Goal: Task Accomplishment & Management: Manage account settings

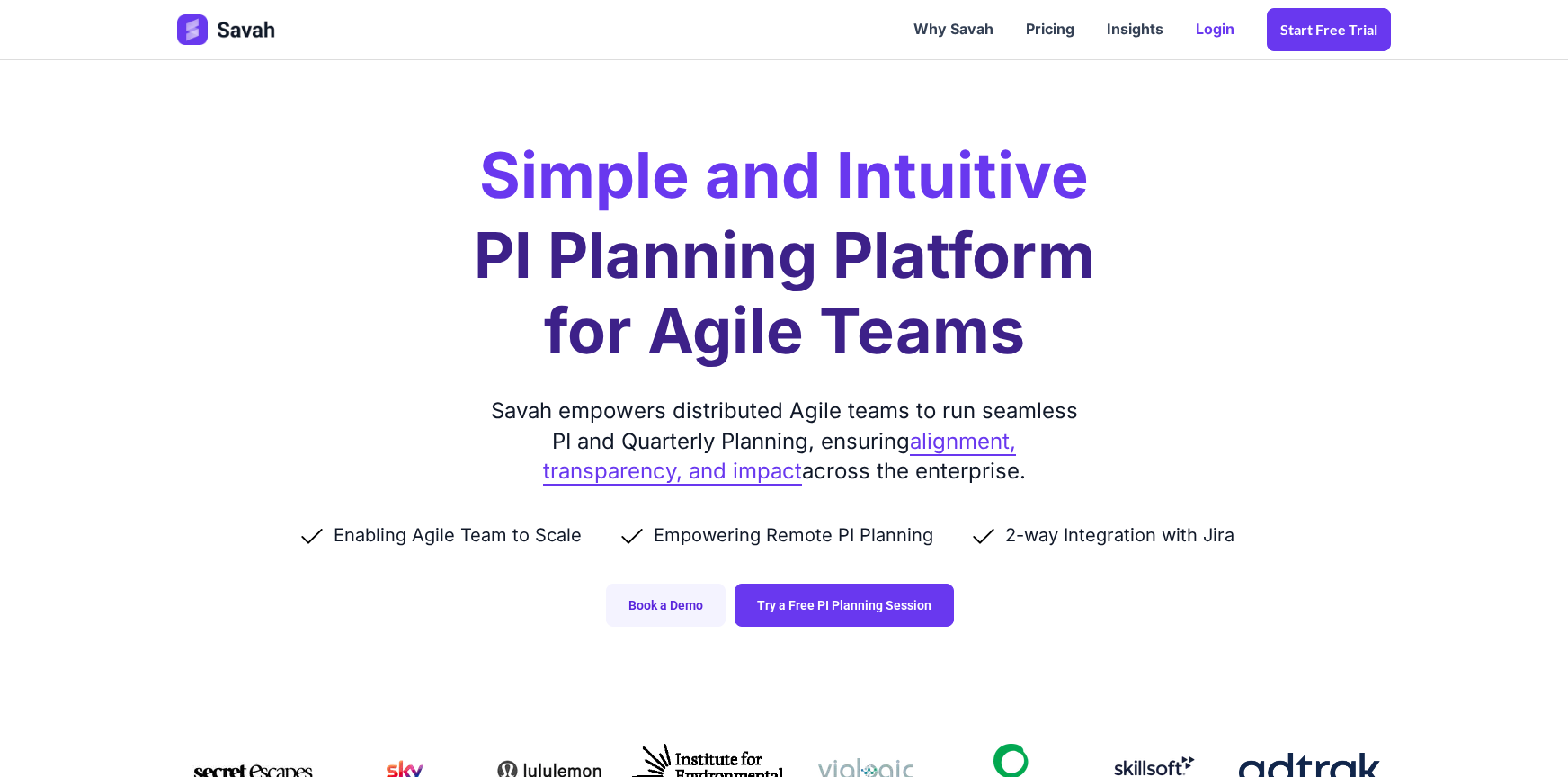
click at [1219, 42] on link "Login" at bounding box center [1215, 29] width 71 height 55
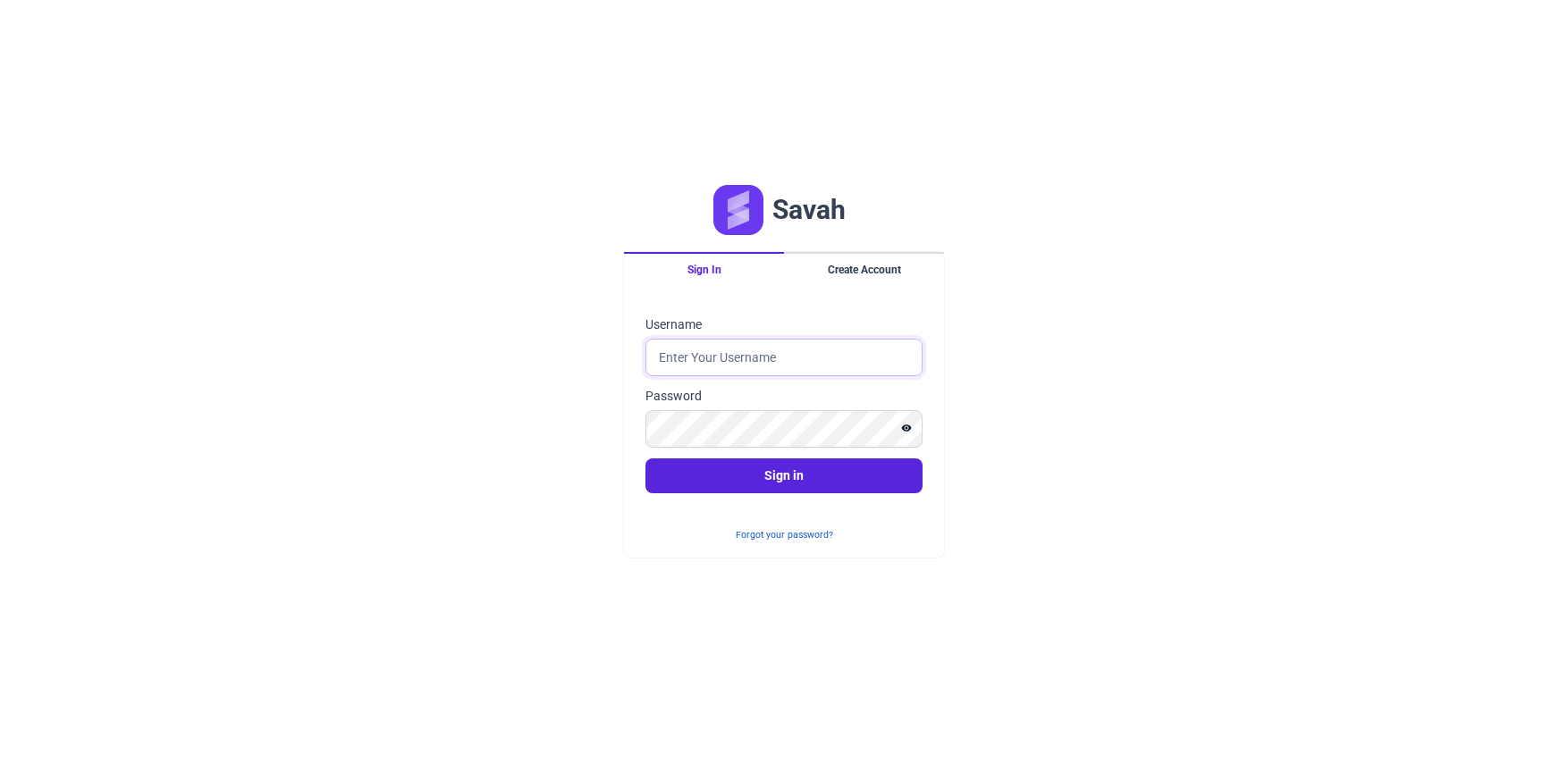
click at [777, 364] on input "Username" at bounding box center [783, 357] width 277 height 38
type input "[PERSON_NAME][EMAIL_ADDRESS][DOMAIN_NAME]"
click at [819, 471] on button "Sign in" at bounding box center [783, 476] width 277 height 35
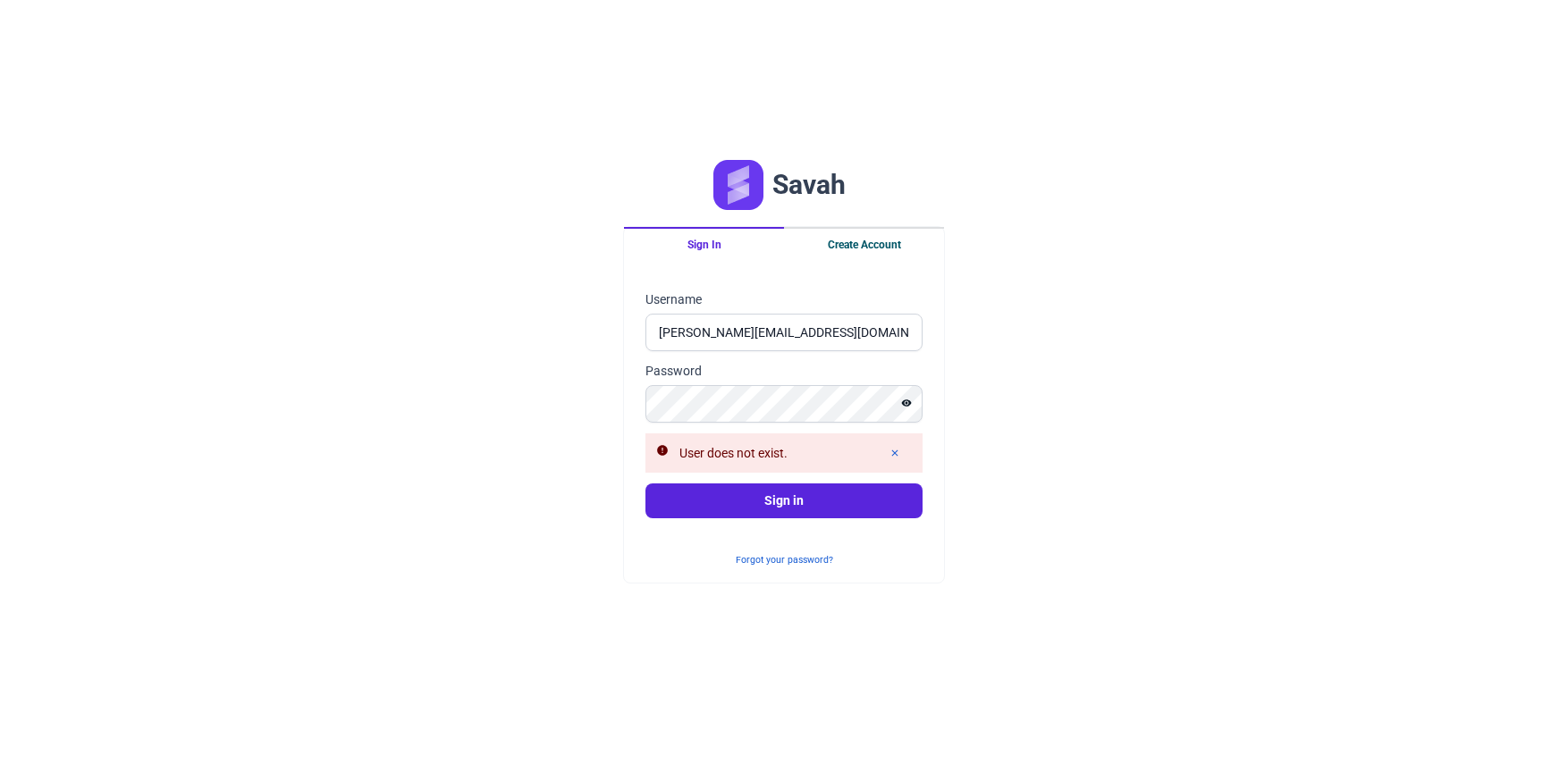
click at [893, 251] on button "Create Account" at bounding box center [864, 243] width 160 height 34
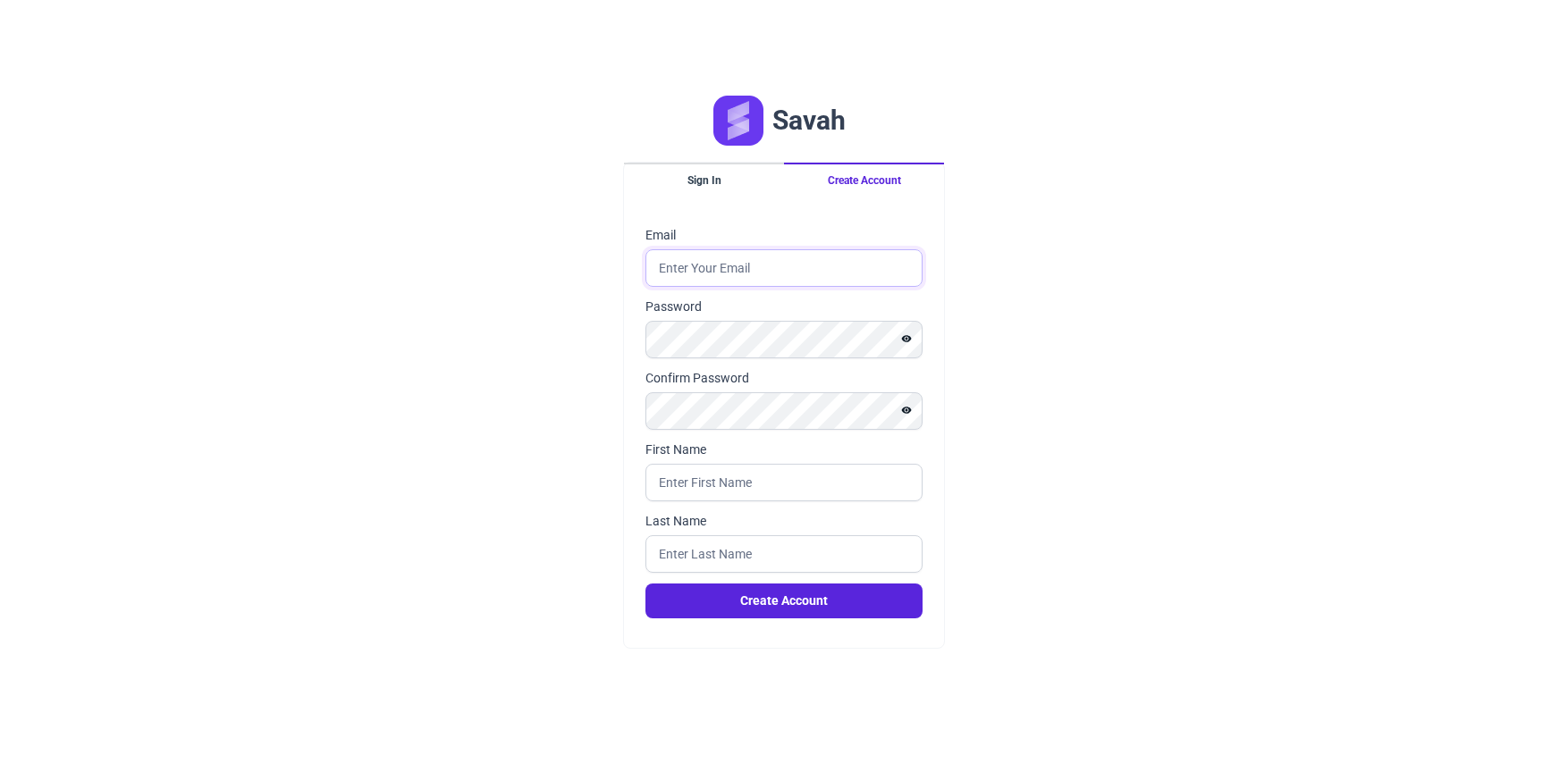
click at [787, 282] on input "Email" at bounding box center [783, 267] width 277 height 38
type input "[EMAIL_ADDRESS][DOMAIN_NAME]"
click at [1050, 270] on div "Savah Sign In Create Account Email [EMAIL_ADDRESS][DOMAIN_NAME] Password Confir…" at bounding box center [784, 386] width 1568 height 772
click at [719, 478] on input "First Name" at bounding box center [783, 482] width 277 height 38
type input "B"
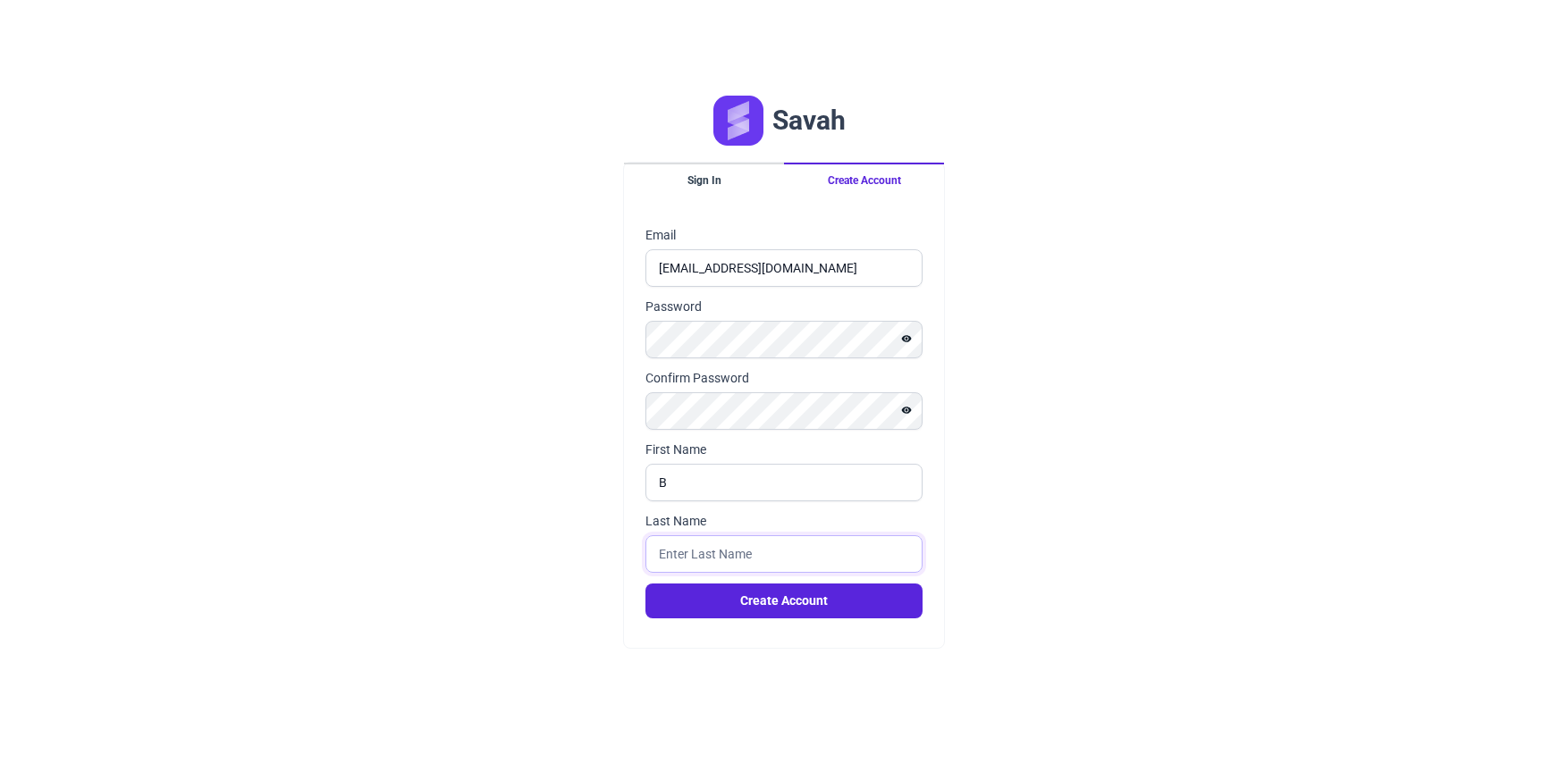
click at [700, 551] on input "Last Name" at bounding box center [783, 554] width 277 height 38
type input "M"
click at [694, 598] on button "Create Account" at bounding box center [783, 601] width 277 height 35
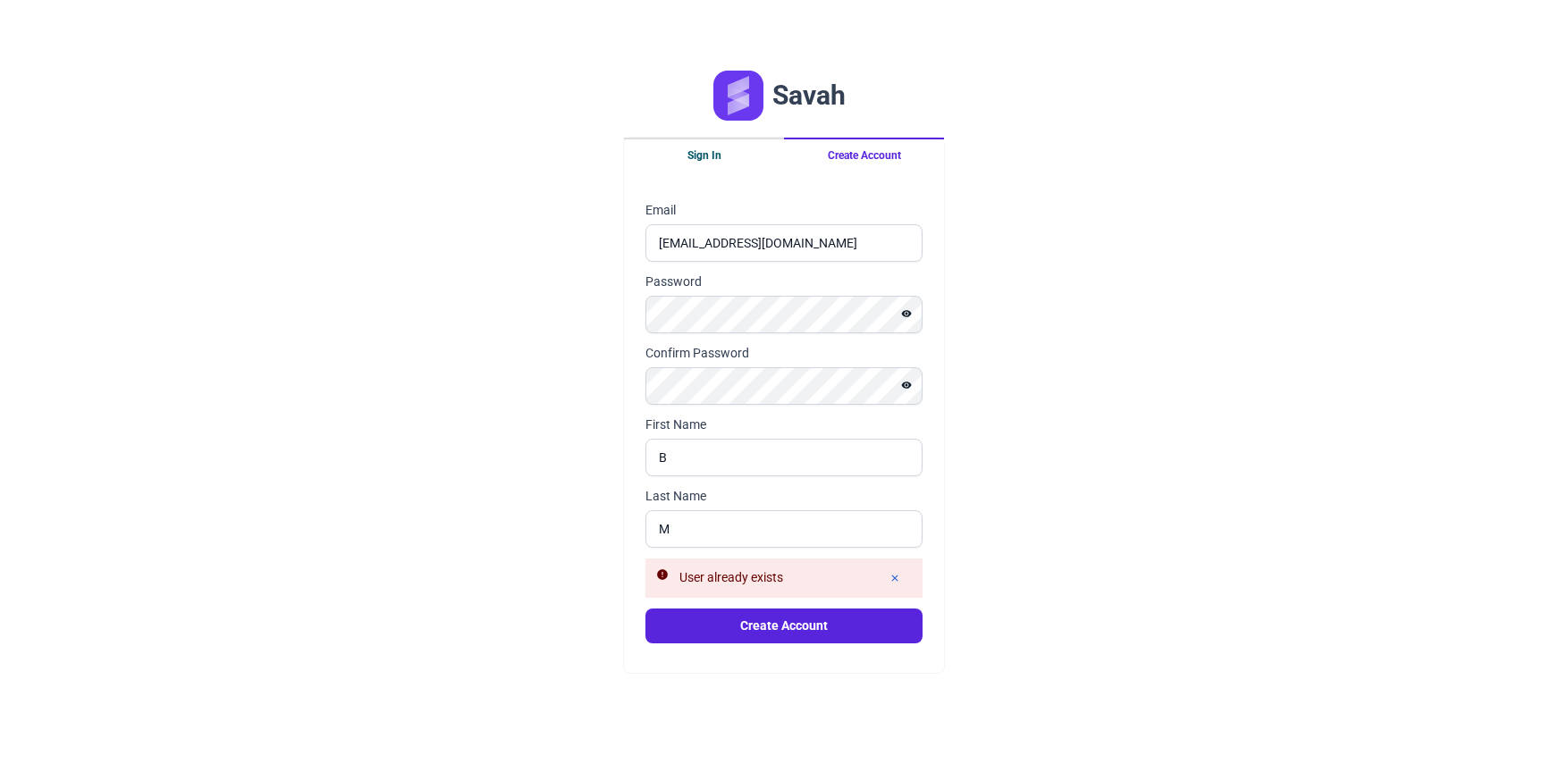
click at [721, 165] on button "Sign In" at bounding box center [704, 154] width 160 height 34
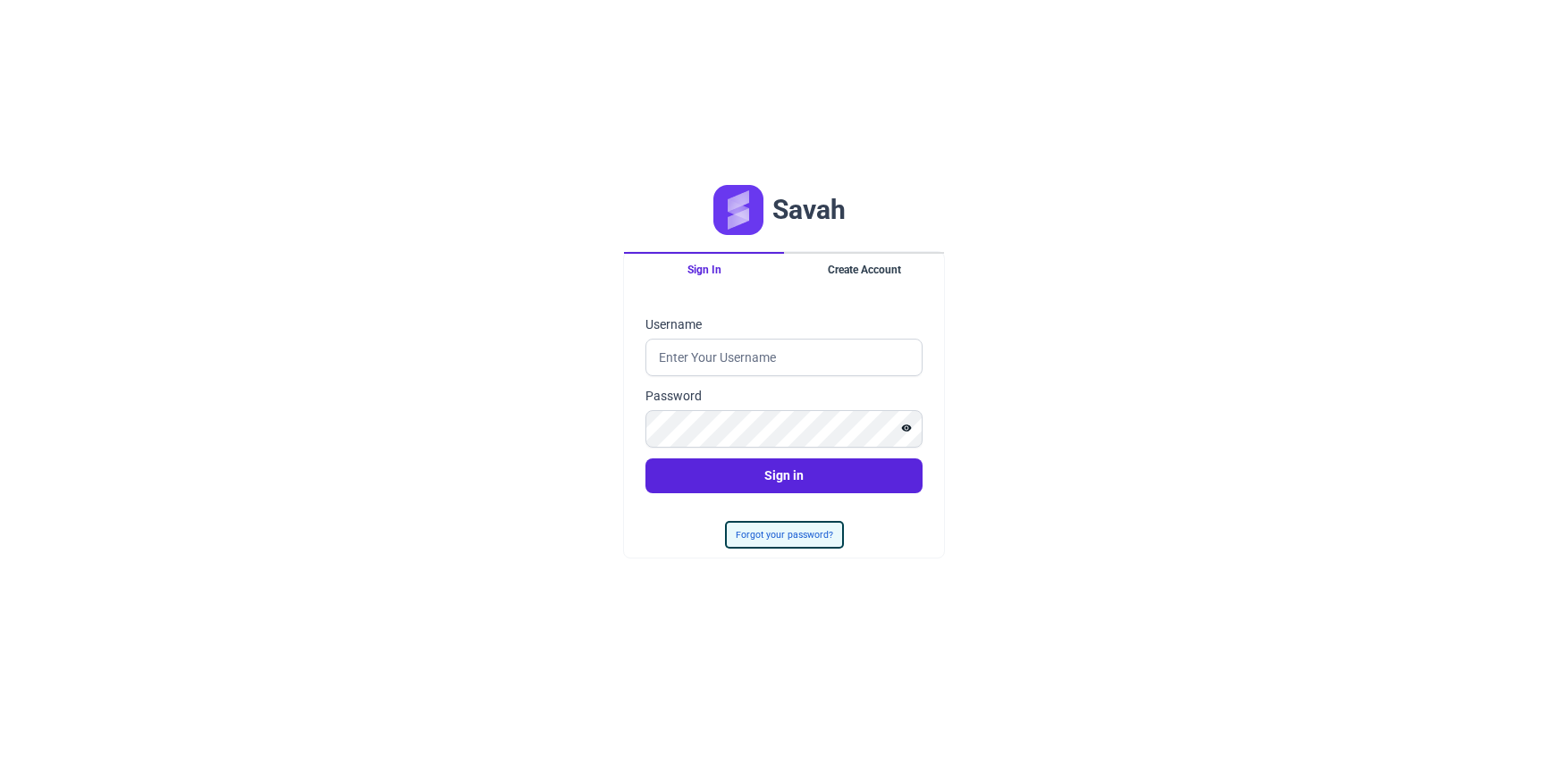
click at [804, 543] on button "Forgot your password?" at bounding box center [784, 535] width 115 height 24
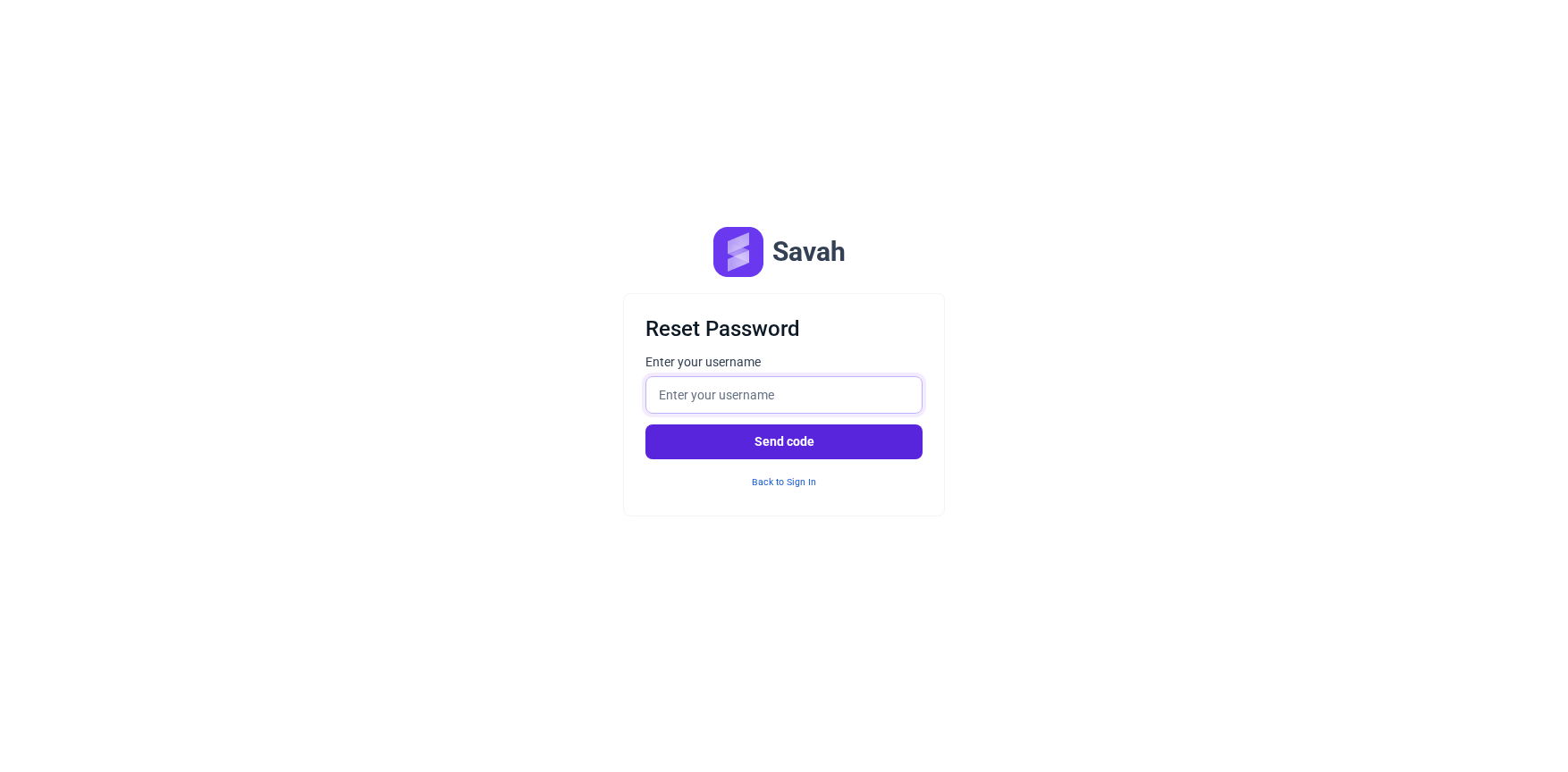
click at [751, 409] on input "Enter your username" at bounding box center [783, 395] width 277 height 38
type input "[EMAIL_ADDRESS][DOMAIN_NAME]"
click at [799, 440] on button "Send code" at bounding box center [783, 442] width 277 height 35
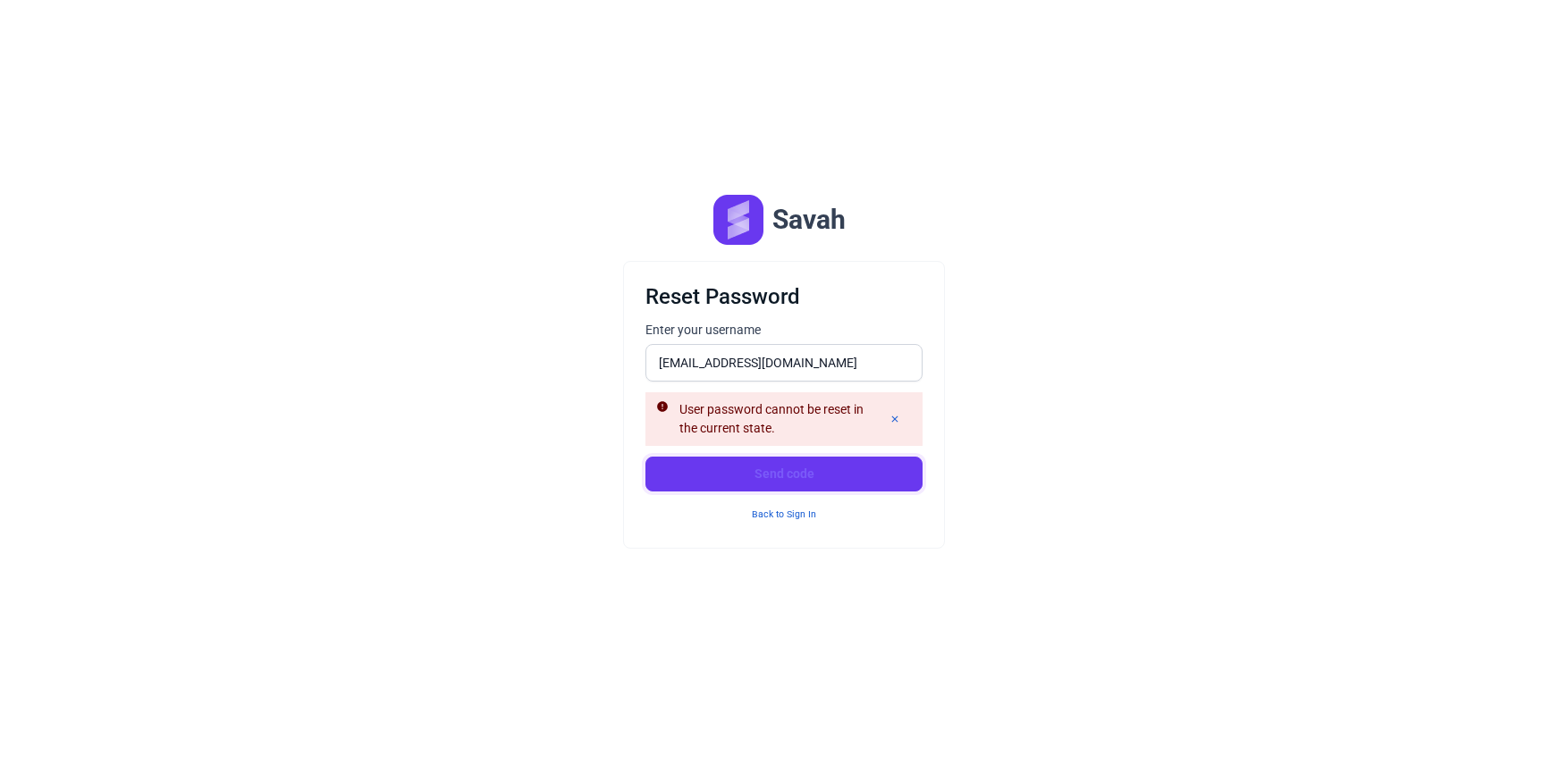
click at [793, 481] on button "Send code" at bounding box center [783, 474] width 277 height 35
click at [772, 477] on button "Send code" at bounding box center [783, 474] width 277 height 35
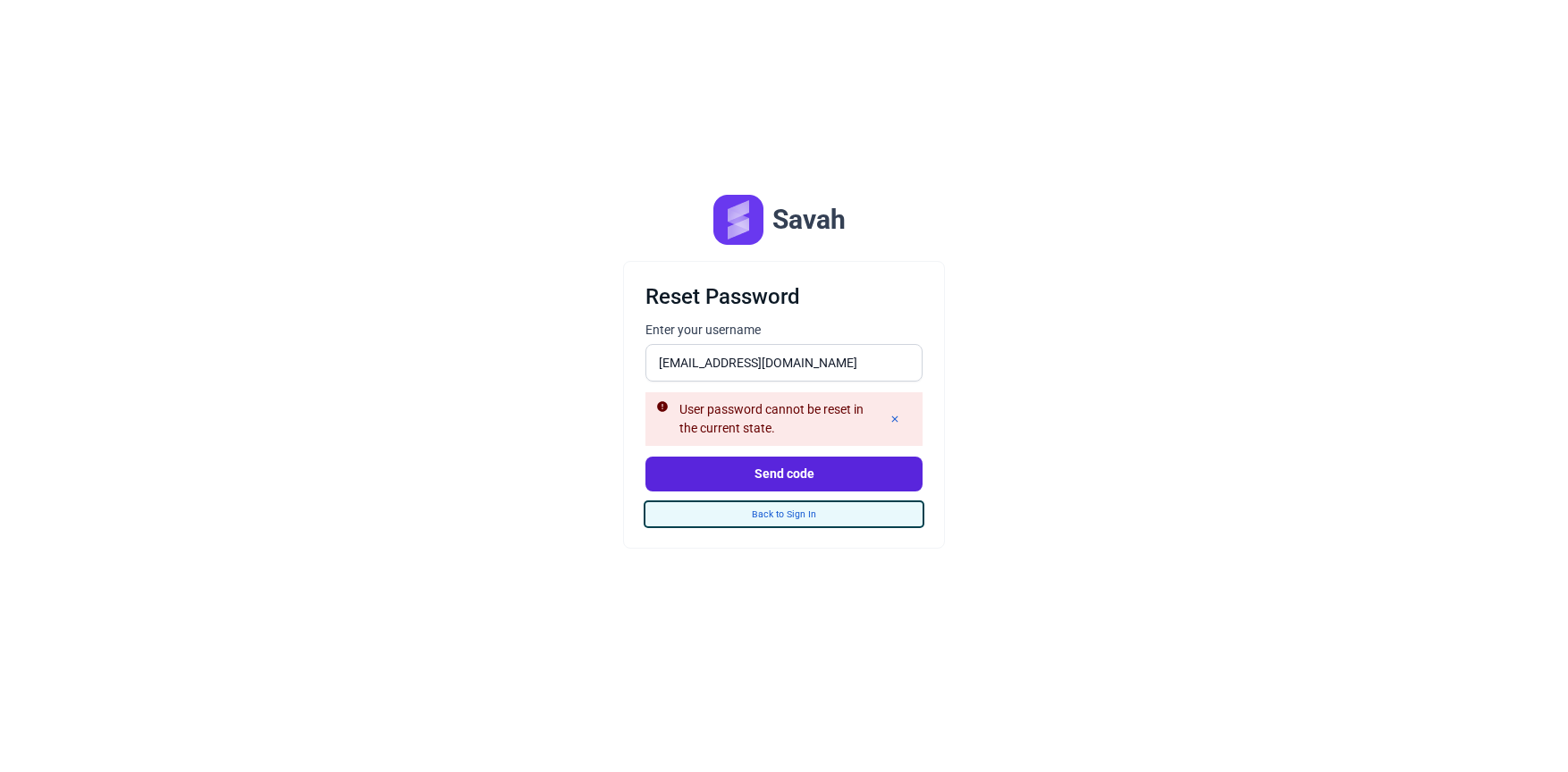
click at [789, 504] on button "Back to Sign In" at bounding box center [783, 513] width 277 height 24
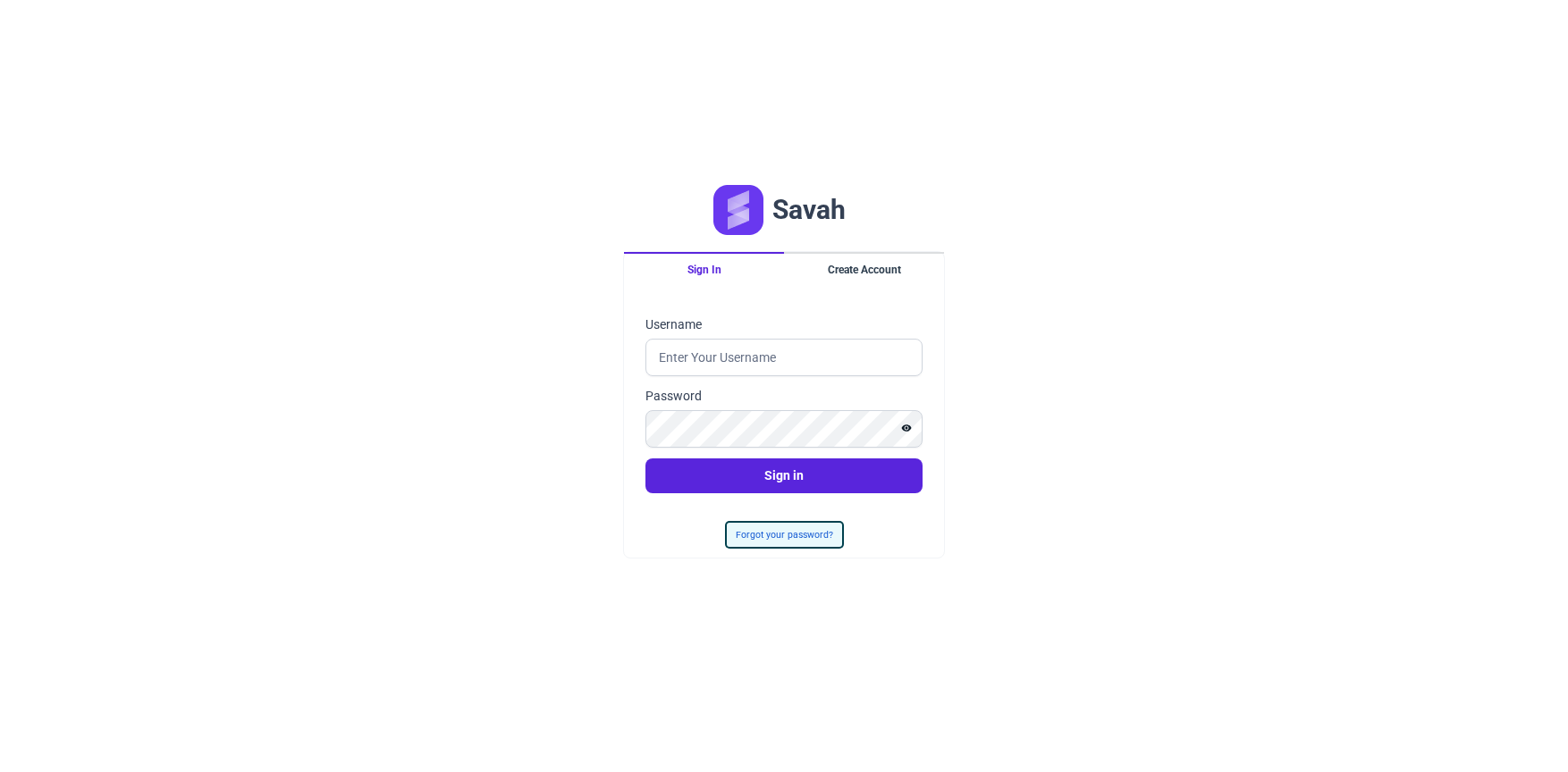
click at [790, 530] on button "Forgot your password?" at bounding box center [784, 535] width 115 height 24
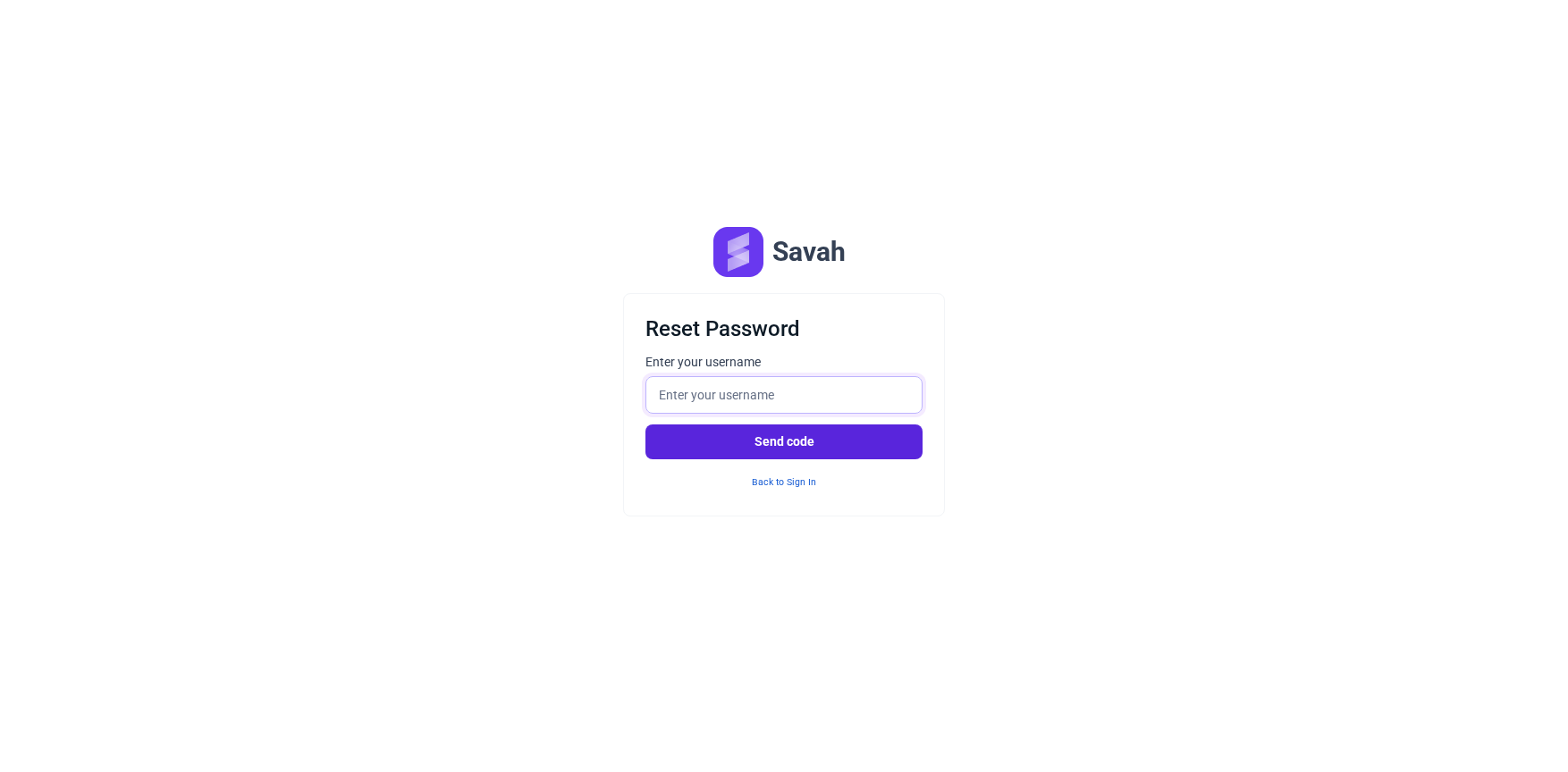
click at [809, 397] on input "Enter your username" at bounding box center [783, 395] width 277 height 38
type input "[EMAIL_ADDRESS][DOMAIN_NAME]"
click at [850, 454] on button "Send code" at bounding box center [783, 442] width 277 height 35
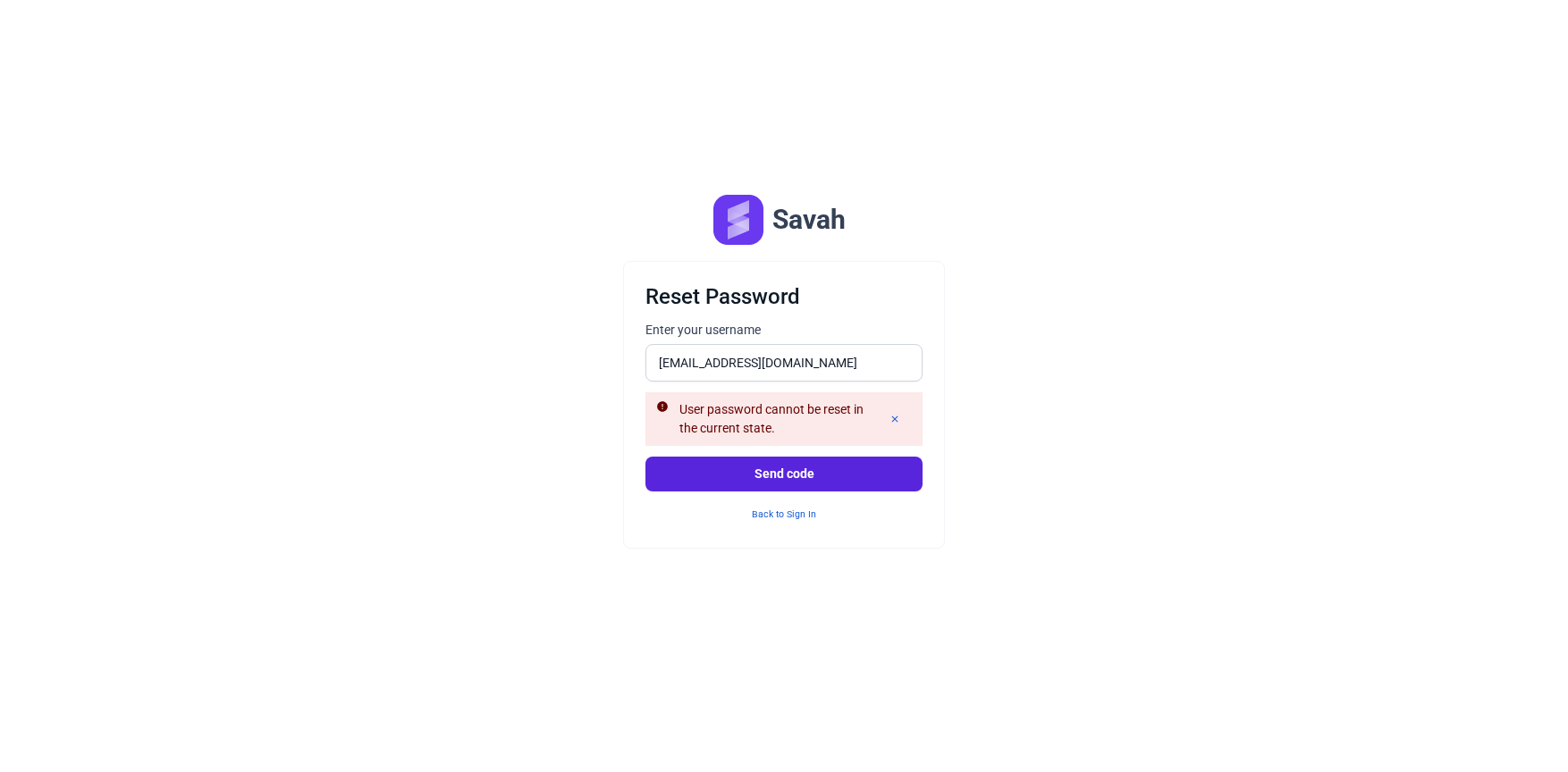
click at [1104, 454] on div "Savah Reset Password Enter your username [EMAIL_ADDRESS][DOMAIN_NAME] User pass…" at bounding box center [784, 386] width 1568 height 772
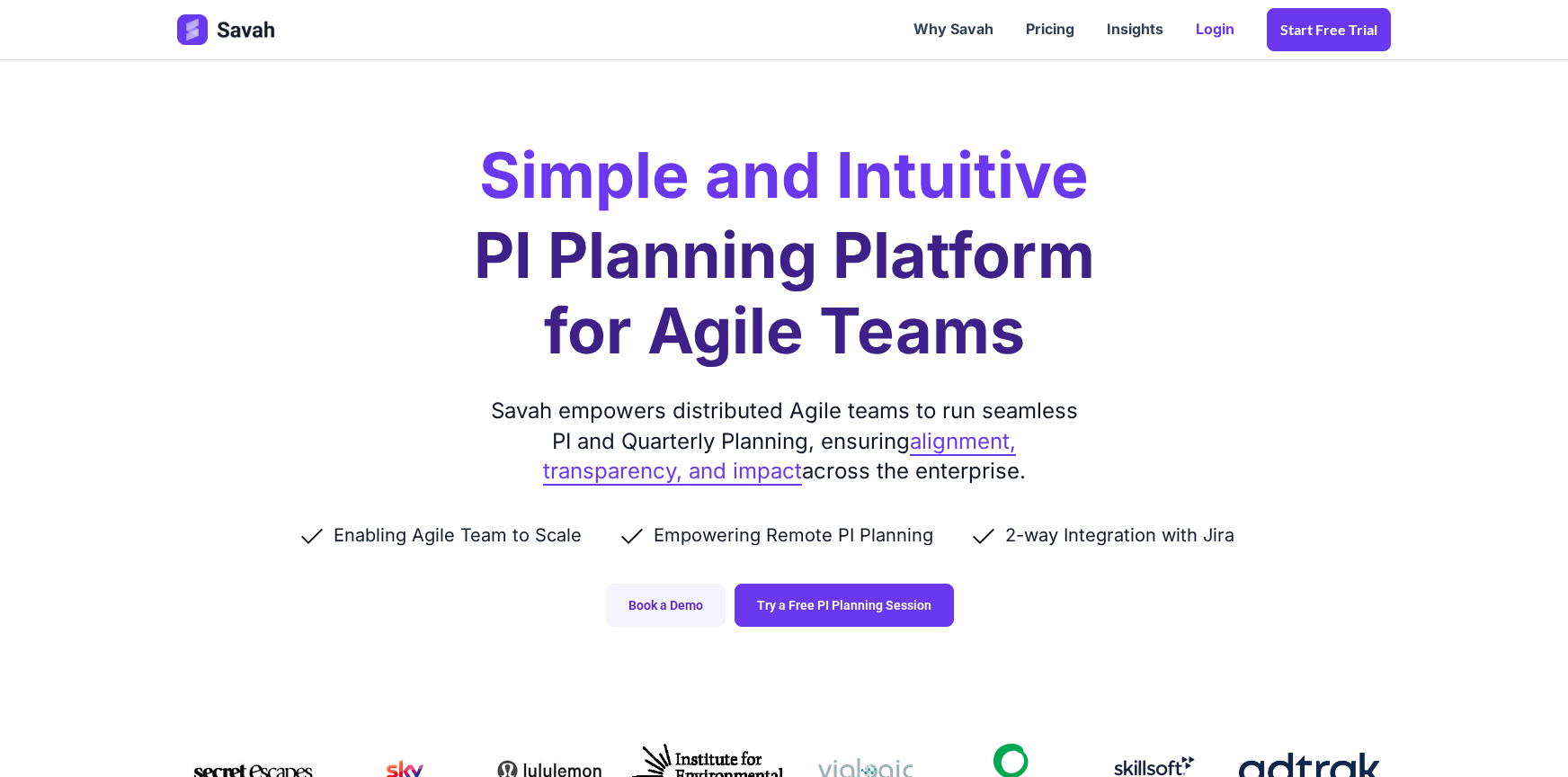
click at [1236, 43] on link "Login" at bounding box center [1215, 29] width 71 height 55
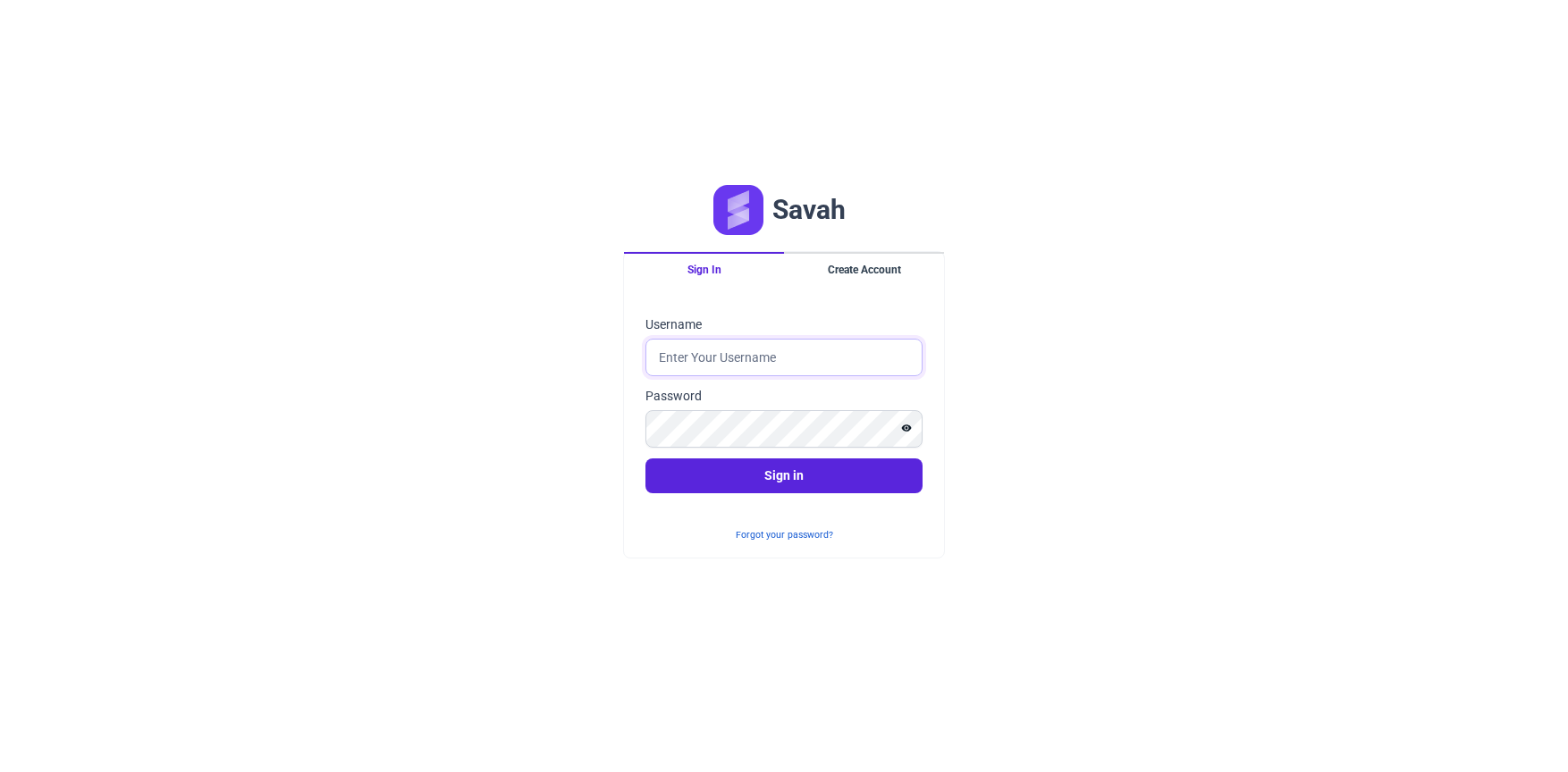
click at [794, 349] on input "Username" at bounding box center [783, 357] width 277 height 38
type input "[EMAIL_ADDRESS][DOMAIN_NAME]"
click at [786, 526] on button "Forgot your password?" at bounding box center [784, 535] width 115 height 24
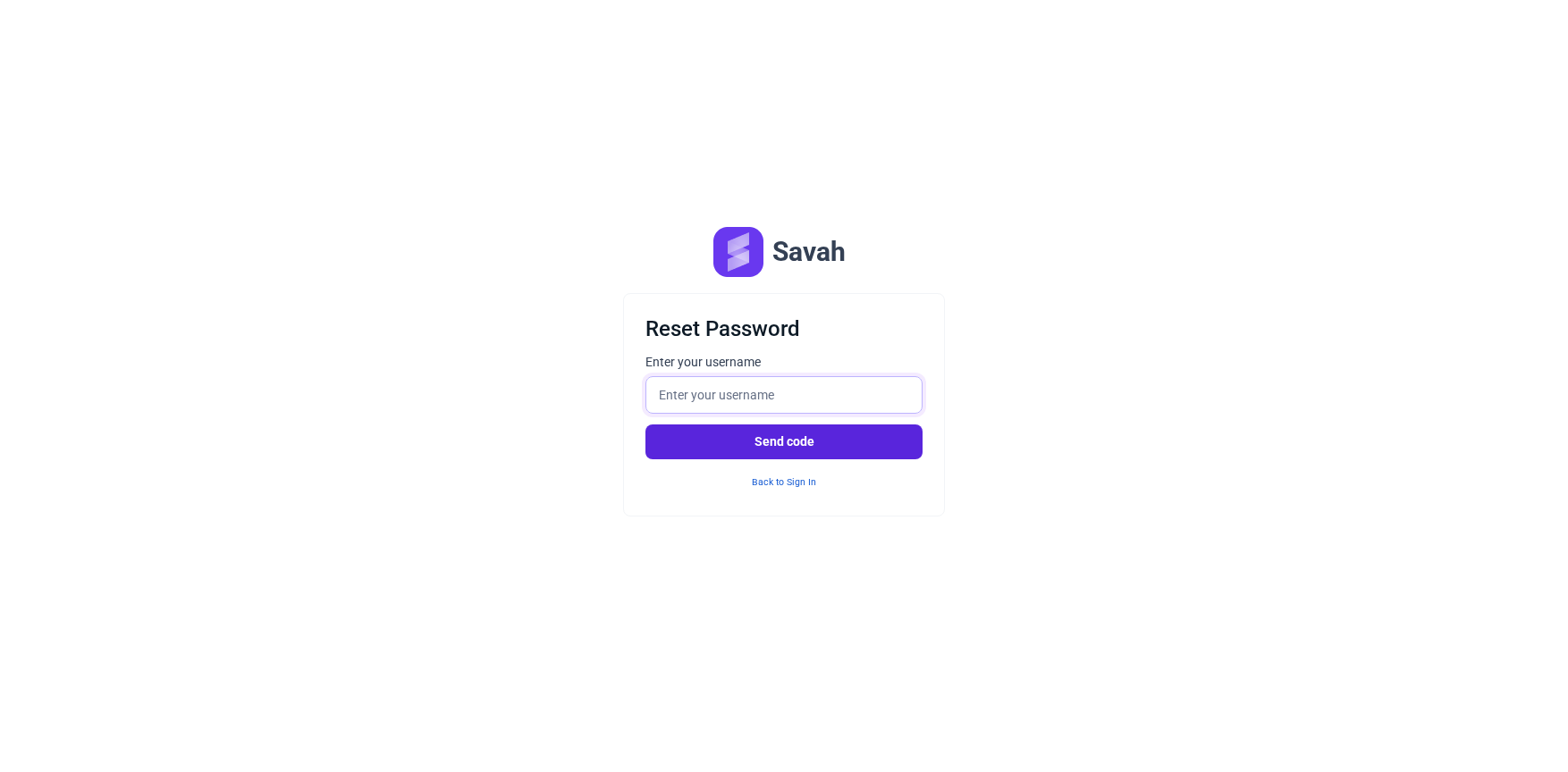
click at [770, 376] on input "Enter your username" at bounding box center [783, 395] width 277 height 38
type input "[EMAIL_ADDRESS][DOMAIN_NAME]"
click at [806, 460] on footer "Send code Back to Sign In" at bounding box center [783, 459] width 277 height 69
click at [792, 445] on button "Send code" at bounding box center [783, 442] width 277 height 35
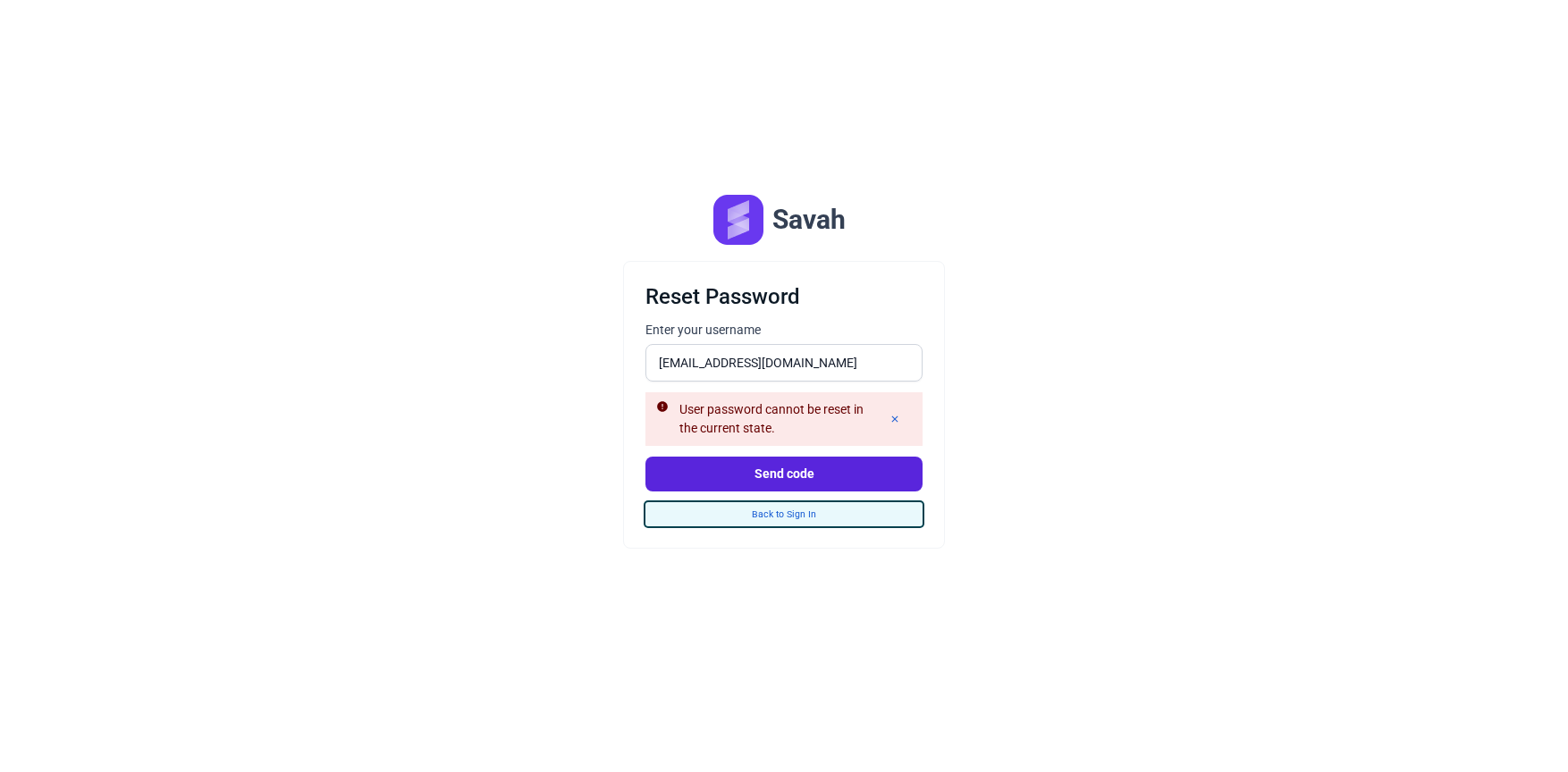
click at [780, 513] on button "Back to Sign In" at bounding box center [783, 513] width 277 height 24
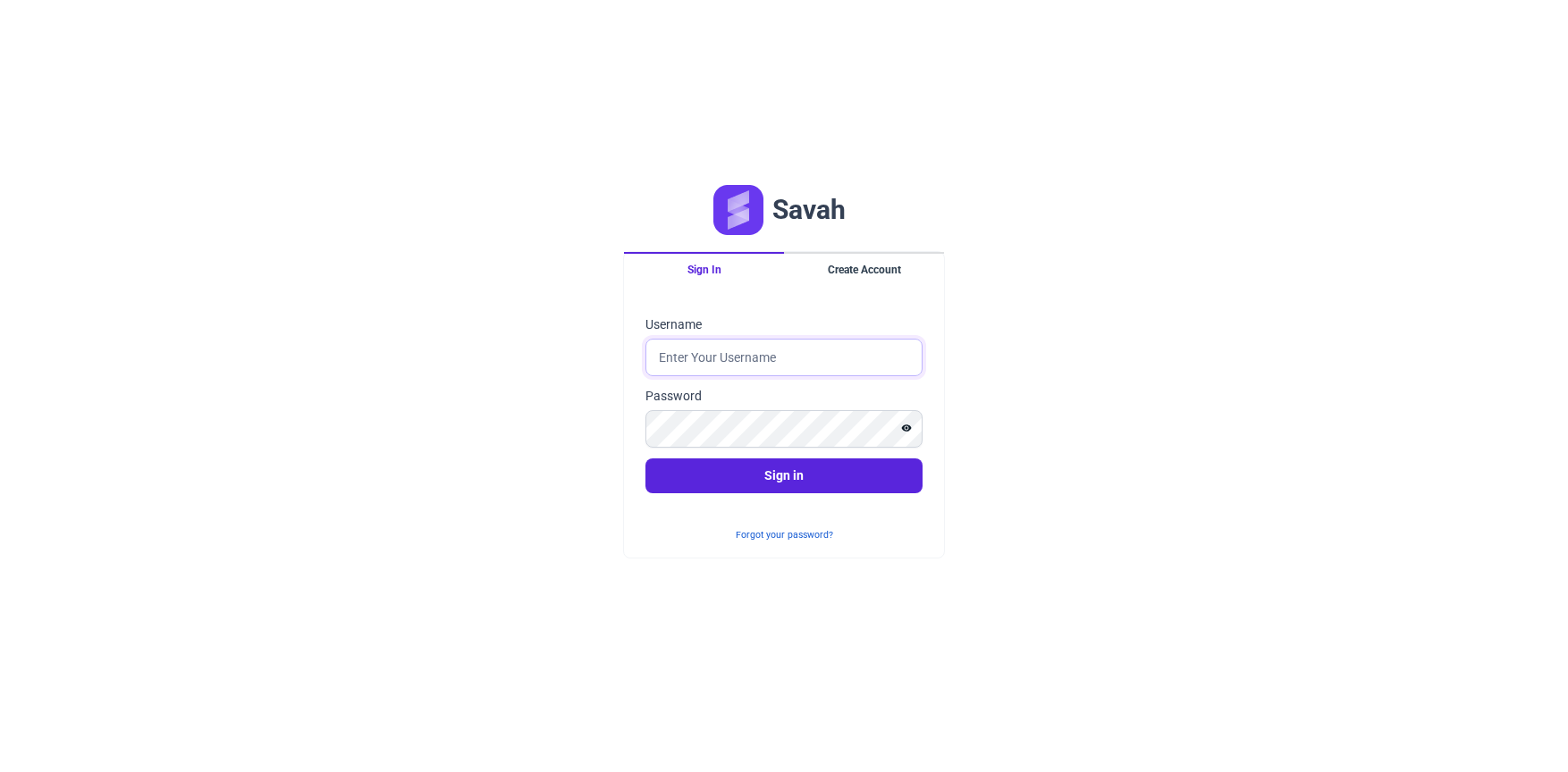
click at [754, 350] on input "Username" at bounding box center [783, 357] width 277 height 38
click at [711, 366] on input "Username" at bounding box center [783, 357] width 277 height 38
click at [866, 452] on div "Sign in Username september@savahapp.com Password Sign in" at bounding box center [783, 404] width 277 height 178
click at [827, 484] on button "Sign in" at bounding box center [783, 476] width 277 height 35
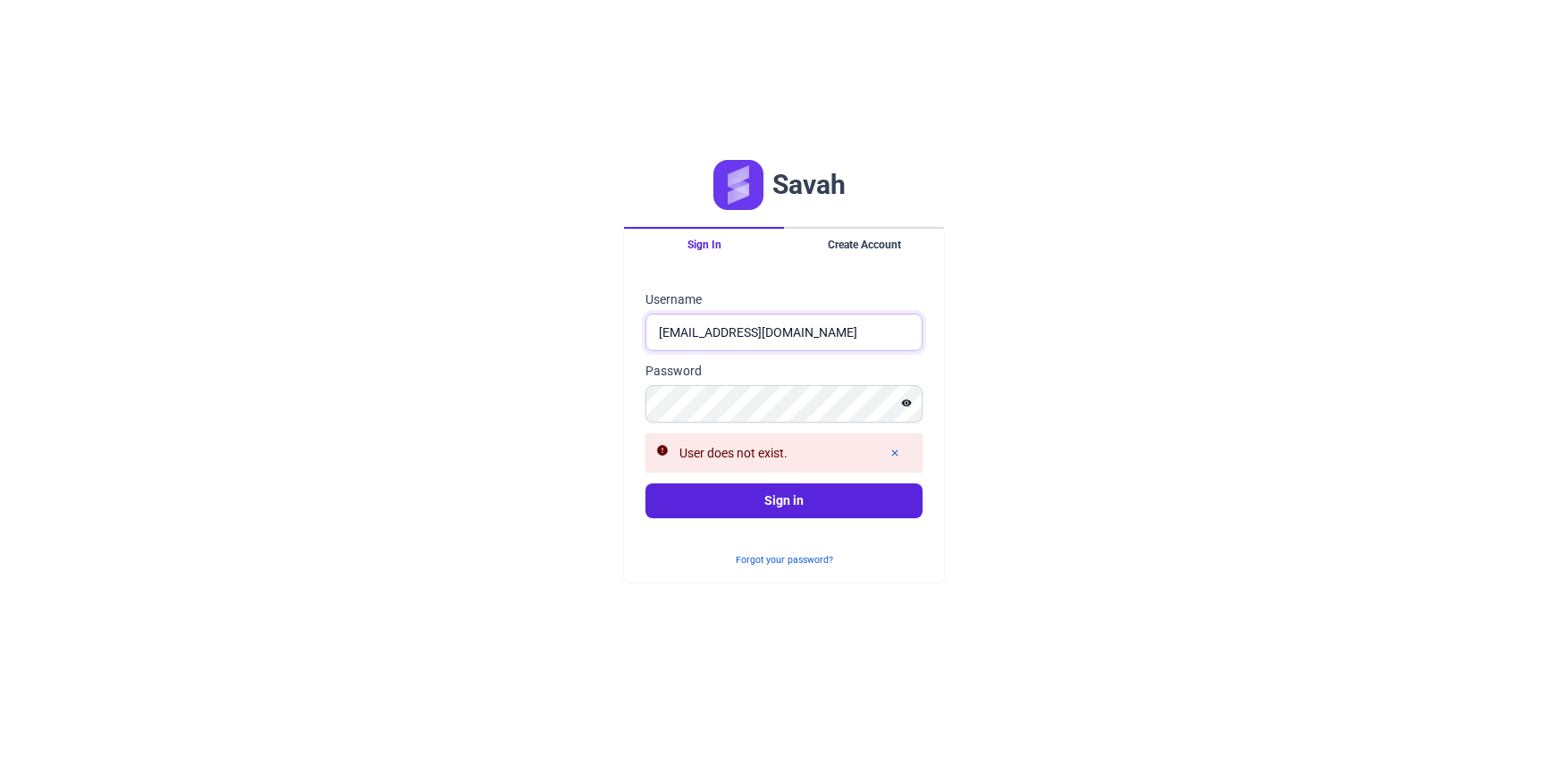
click at [693, 347] on input "september@savahapp.com" at bounding box center [783, 332] width 277 height 38
type input "bilalmajeed64@gmail.com"
click at [755, 501] on button "Sign in" at bounding box center [783, 501] width 277 height 35
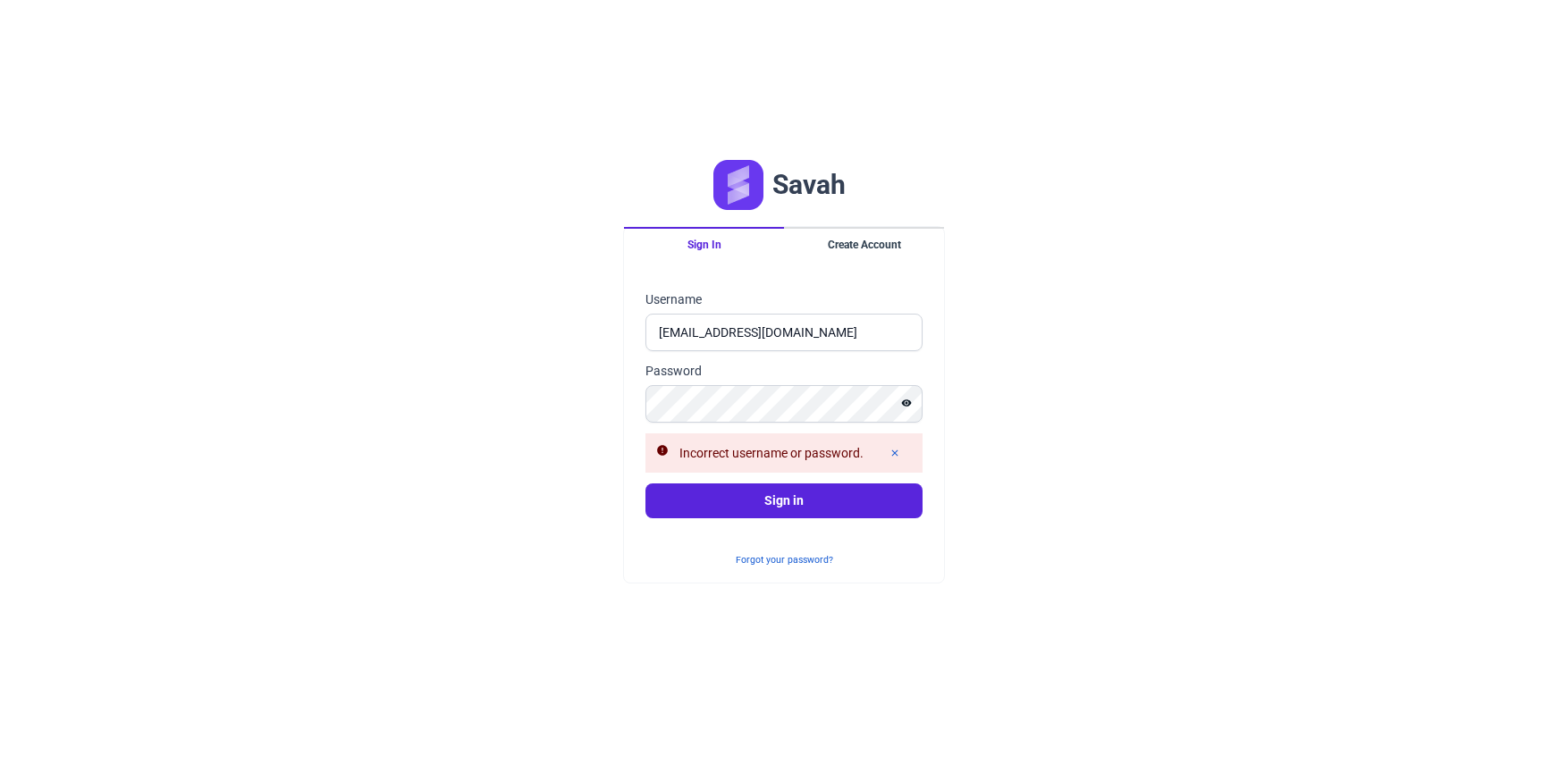
click at [1094, 388] on div "Savah Sign In Create Account Sign in Username bilalmajeed64@gmail.com Password …" at bounding box center [784, 386] width 1568 height 772
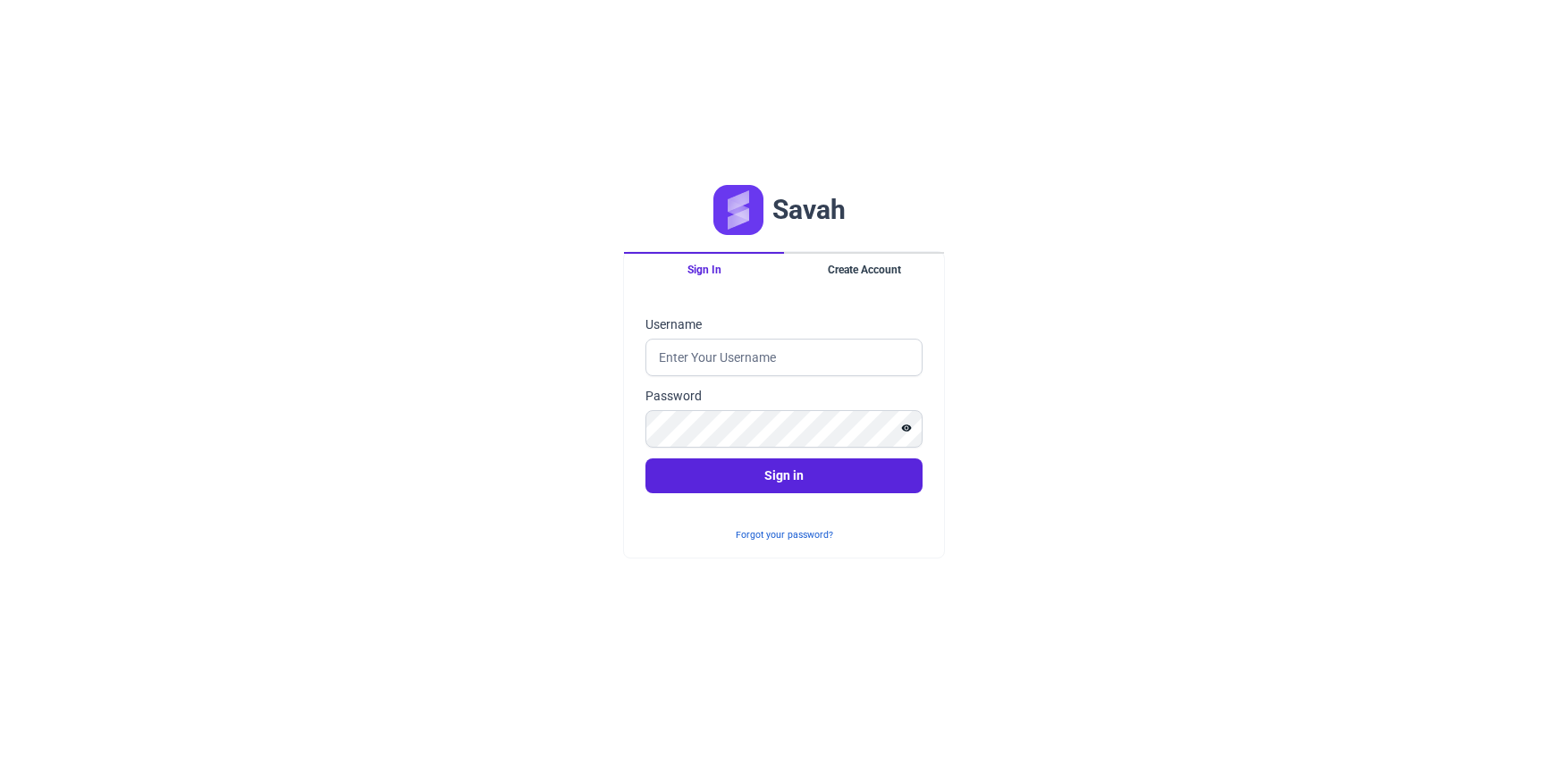
click at [779, 376] on fieldset "Sign in Username Password" at bounding box center [783, 381] width 277 height 132
click at [775, 362] on input "Username" at bounding box center [783, 357] width 277 height 38
type input "bilalmajeed64@gmail.com"
click at [764, 476] on button "Sign in" at bounding box center [783, 476] width 277 height 35
click at [834, 472] on button "Sign in" at bounding box center [783, 476] width 277 height 35
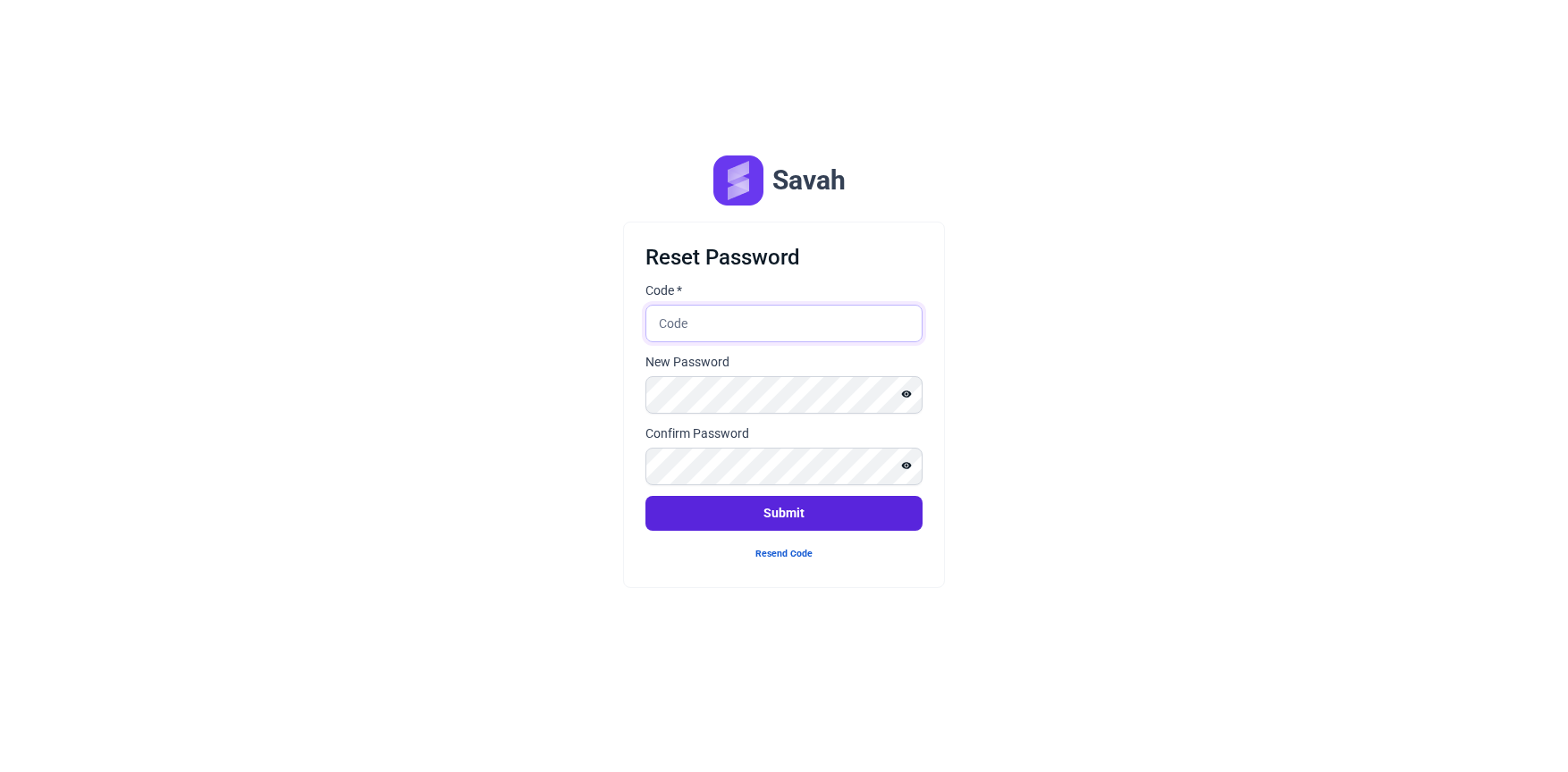
click at [686, 317] on input "Code *" at bounding box center [783, 323] width 277 height 38
paste input "354506"
type input "354506"
click at [825, 525] on button "Submit" at bounding box center [783, 513] width 277 height 35
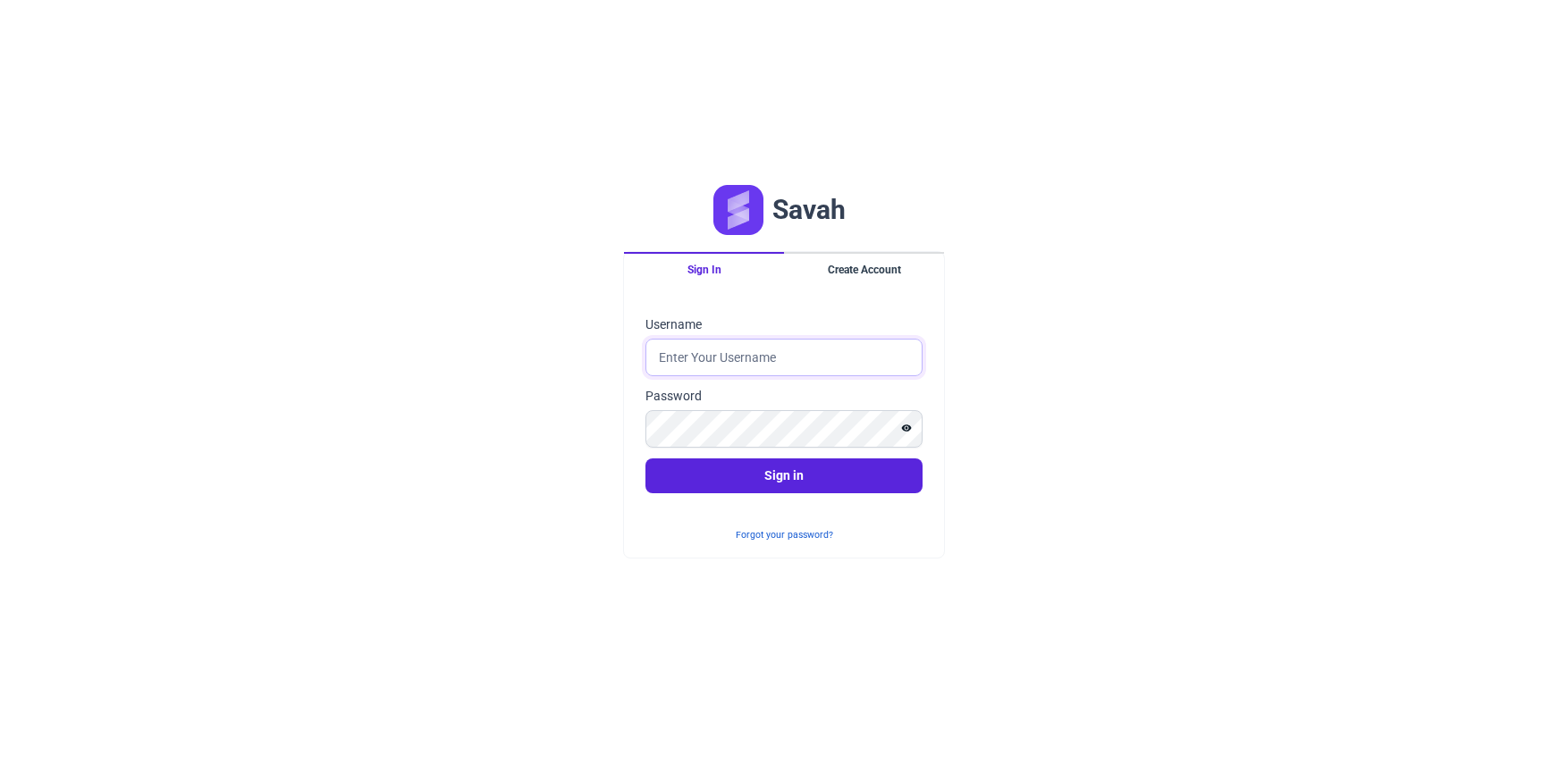
click at [773, 343] on input "Username" at bounding box center [783, 357] width 277 height 38
type input "bilalmajeed64@gmail.com"
click at [802, 460] on button "Sign in" at bounding box center [783, 476] width 277 height 35
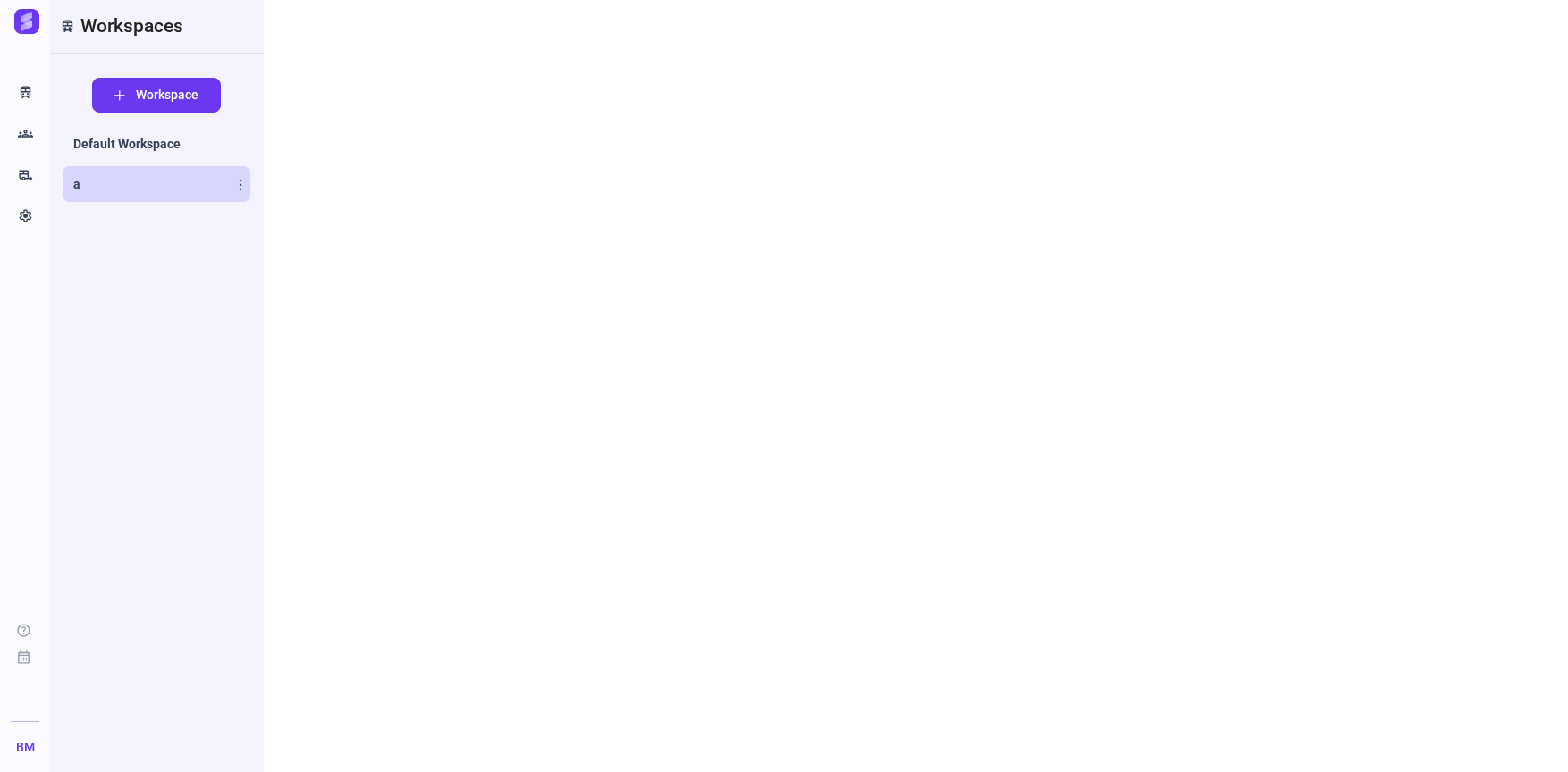
click at [103, 179] on link "a" at bounding box center [156, 183] width 187 height 36
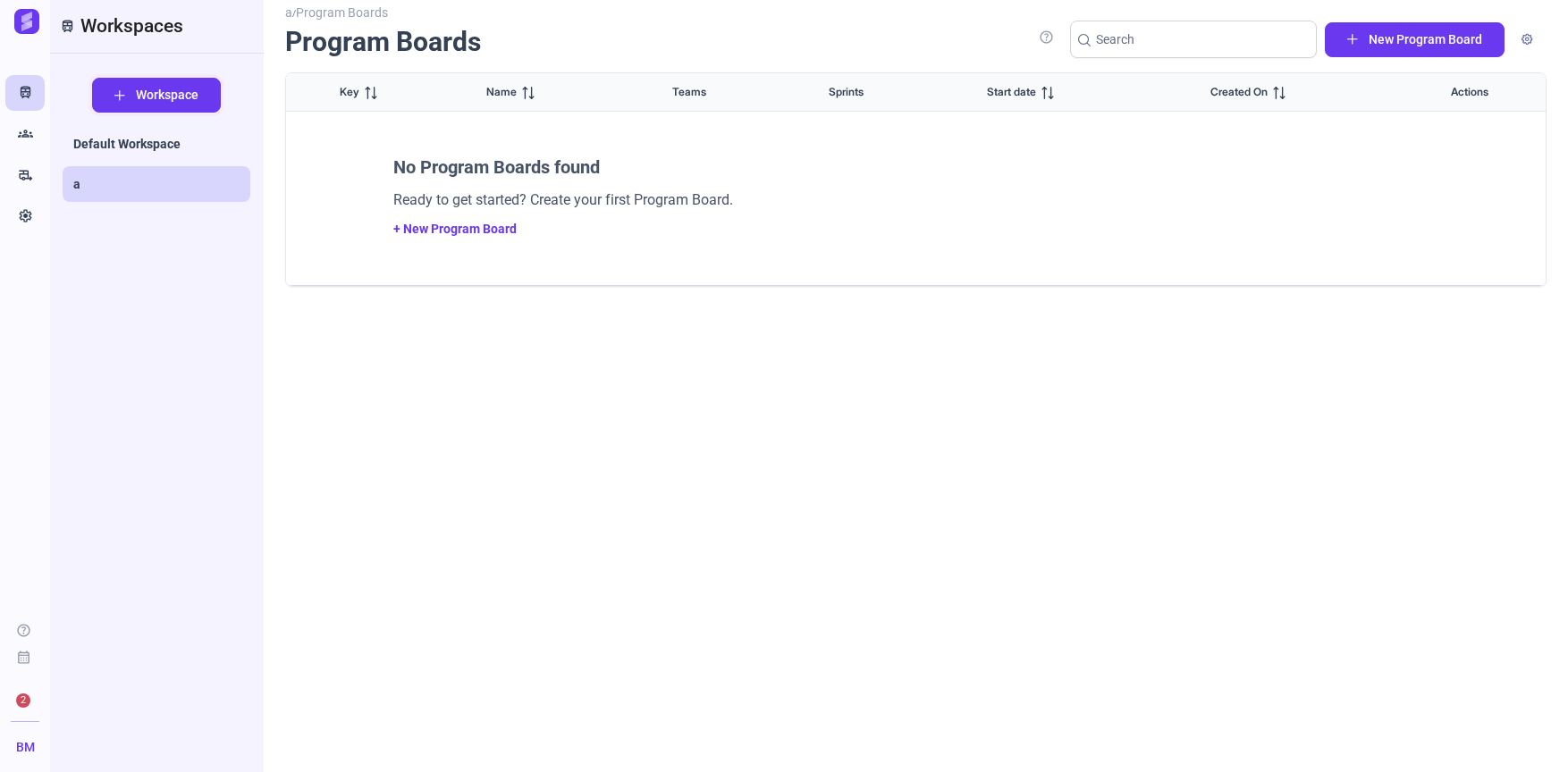
click at [160, 99] on span "Workspace" at bounding box center [167, 95] width 63 height 18
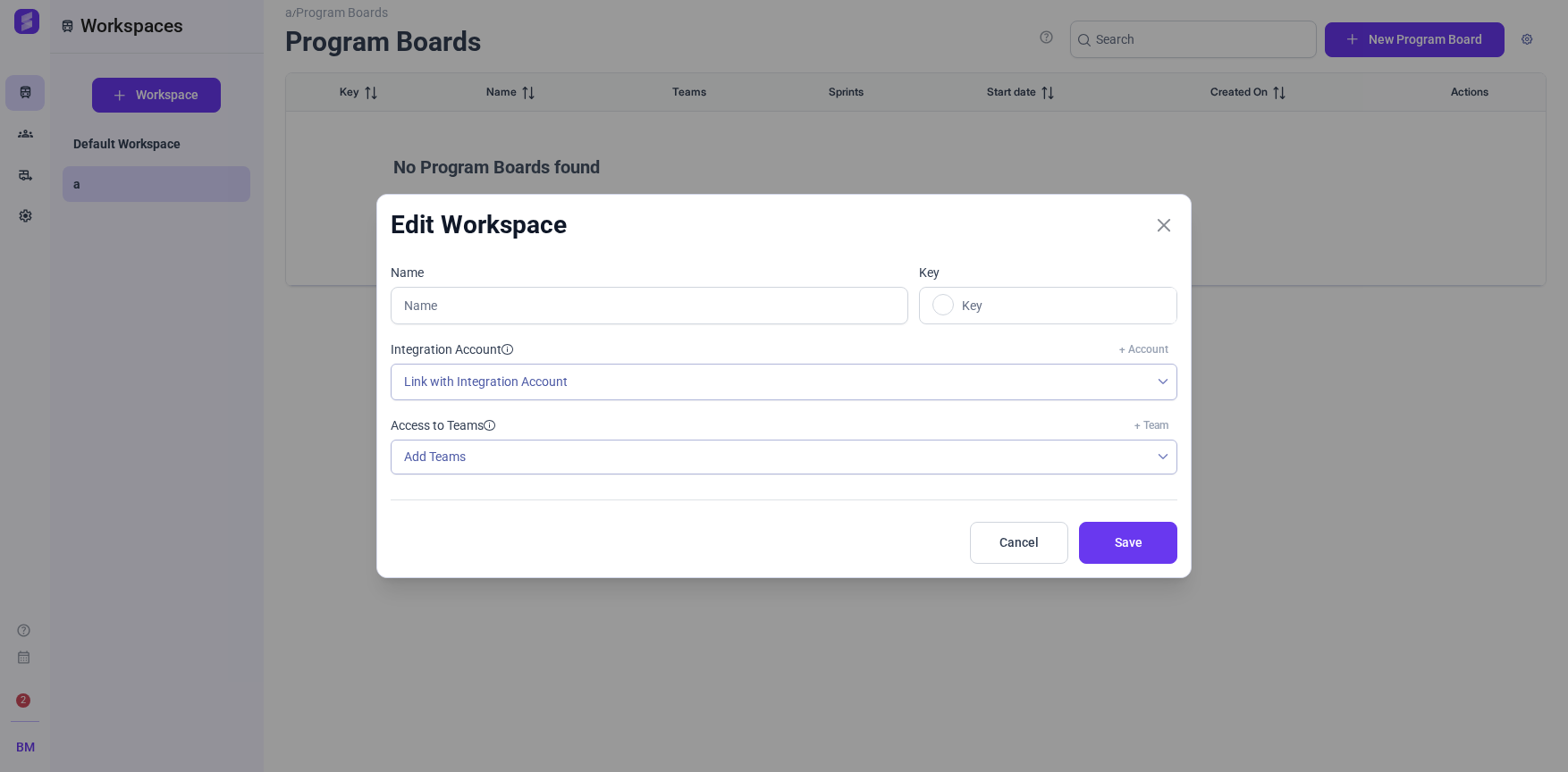
click at [635, 270] on label "Name" at bounding box center [650, 272] width 518 height 18
click at [642, 291] on input "text" at bounding box center [650, 305] width 518 height 38
type input "B"
type input "Bilal"
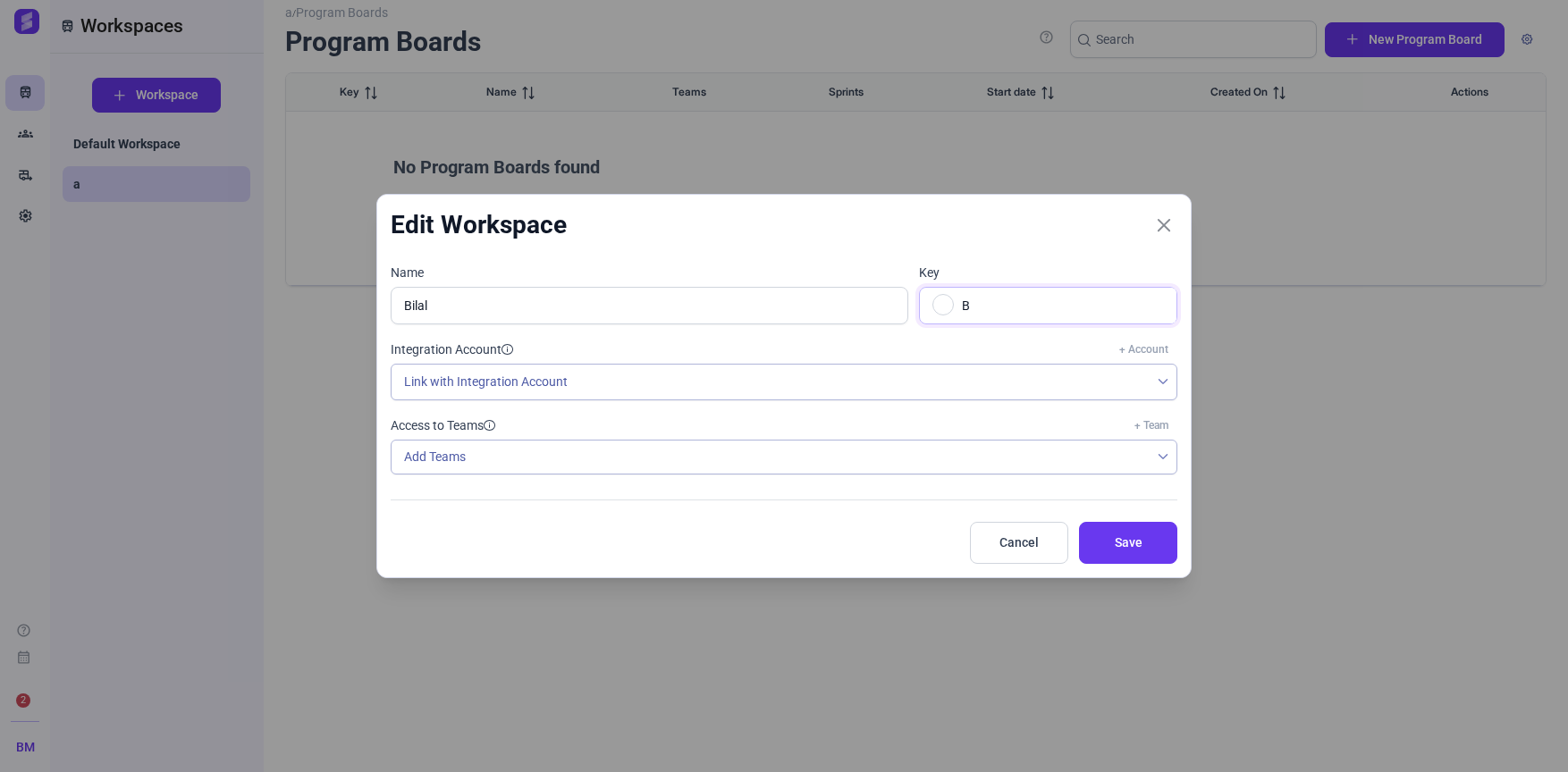
click at [933, 309] on link at bounding box center [943, 305] width 21 height 21
click at [1012, 349] on div at bounding box center [1021, 351] width 18 height 18
click at [683, 382] on span "Link with Integration Account" at bounding box center [770, 382] width 758 height 35
click at [697, 416] on li "No available options" at bounding box center [783, 420] width 779 height 30
click at [713, 339] on div "Name Bilal Key B" at bounding box center [778, 302] width 798 height 77
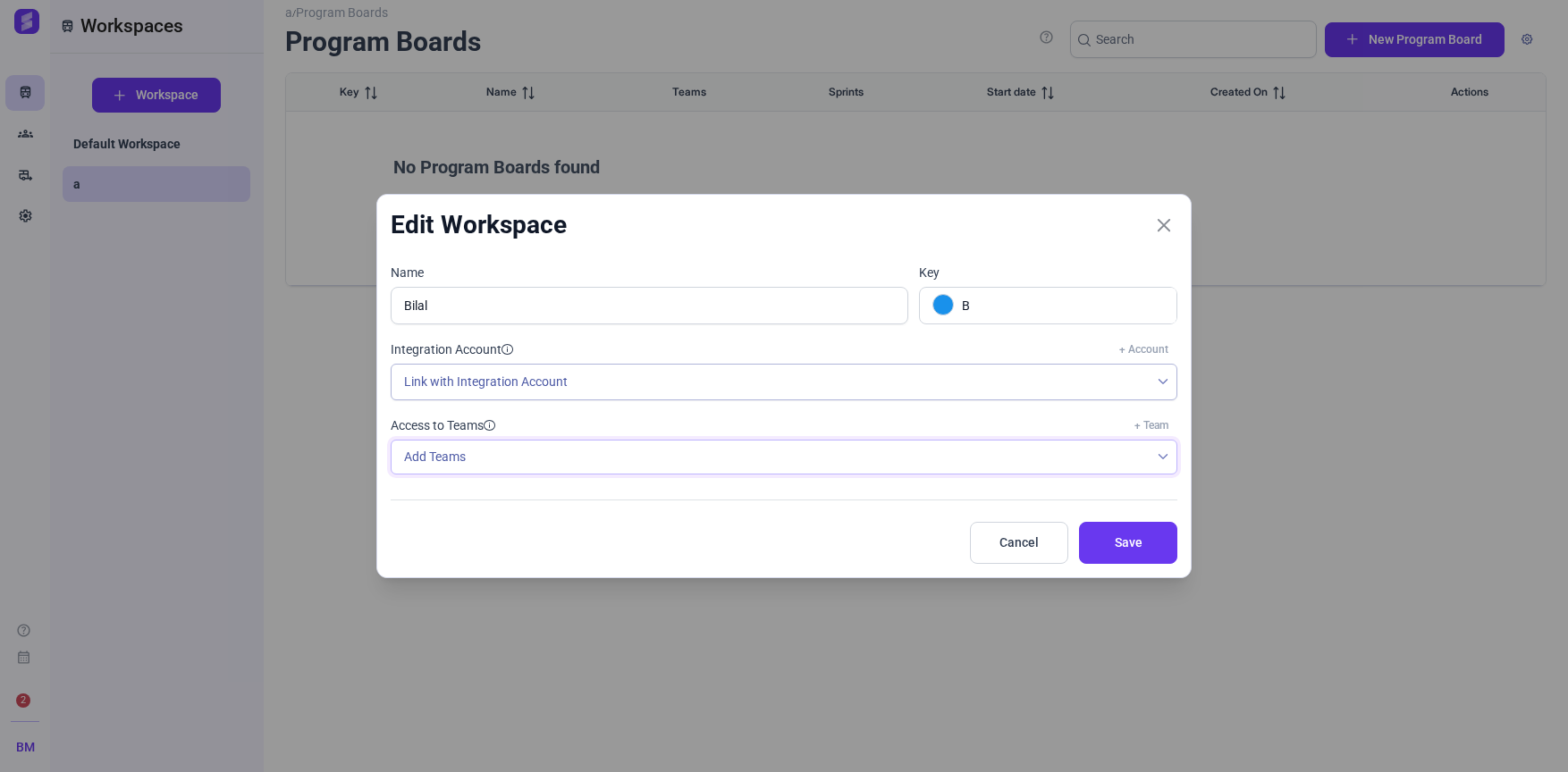
click at [650, 471] on div "Add Teams" at bounding box center [770, 456] width 758 height 33
checkbox input "false"
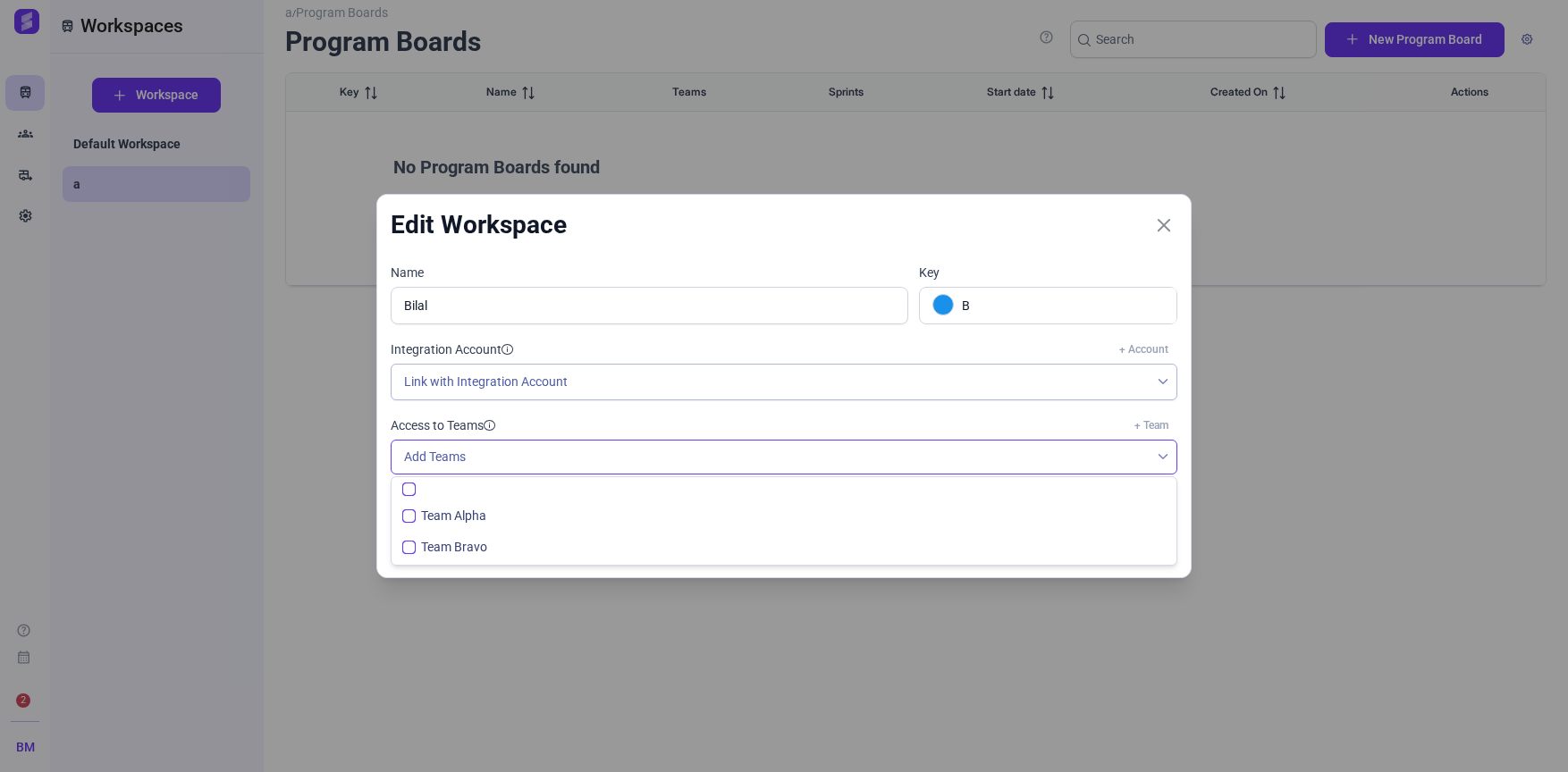
click at [650, 499] on ul "Team Alpha Team Bravo" at bounding box center [784, 532] width 785 height 67
checkbox input "false"
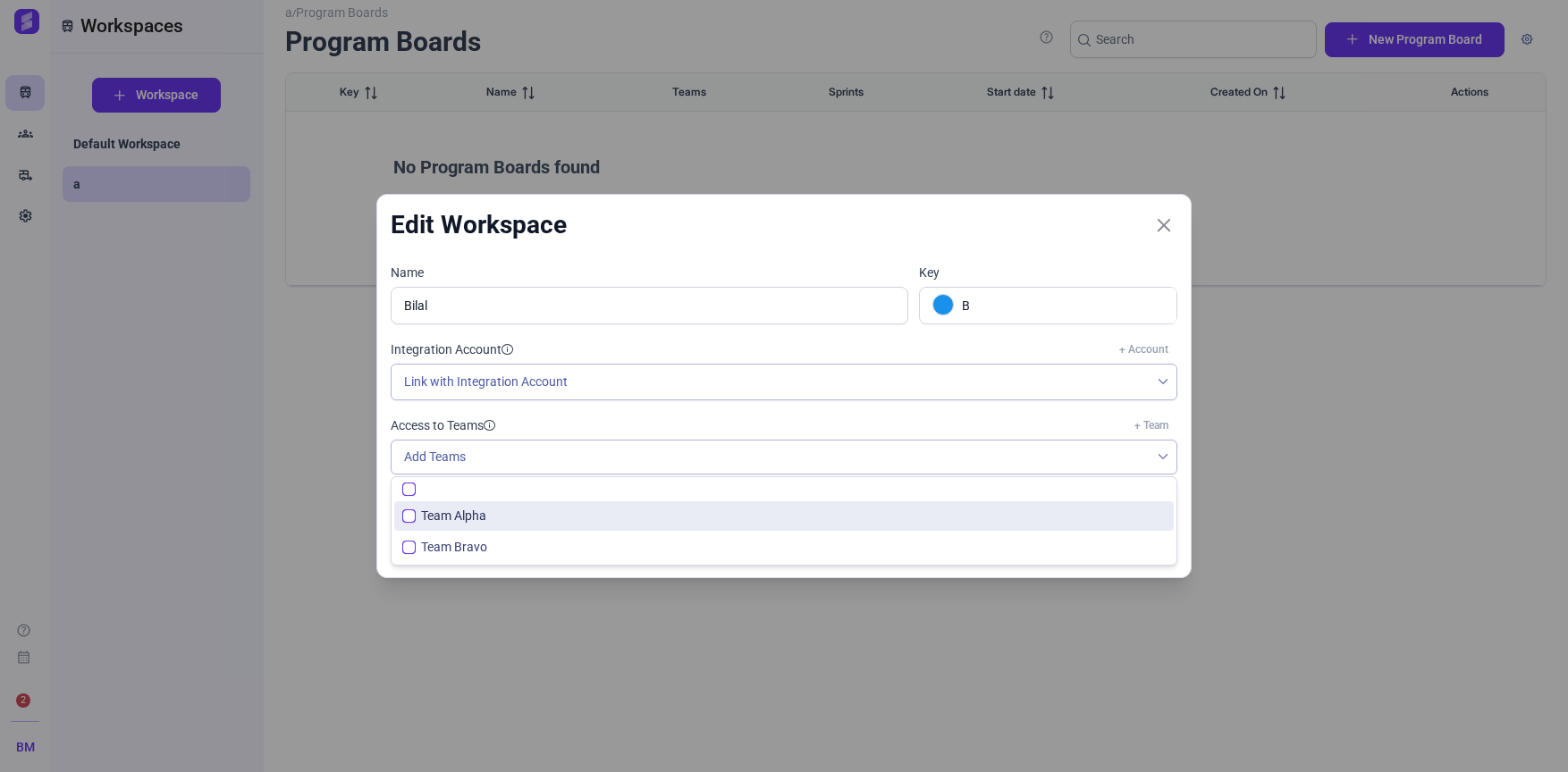
click at [448, 513] on span "Team Alpha" at bounding box center [454, 515] width 66 height 18
checkbox input "false"
checkbox input "true"
checkbox input "false"
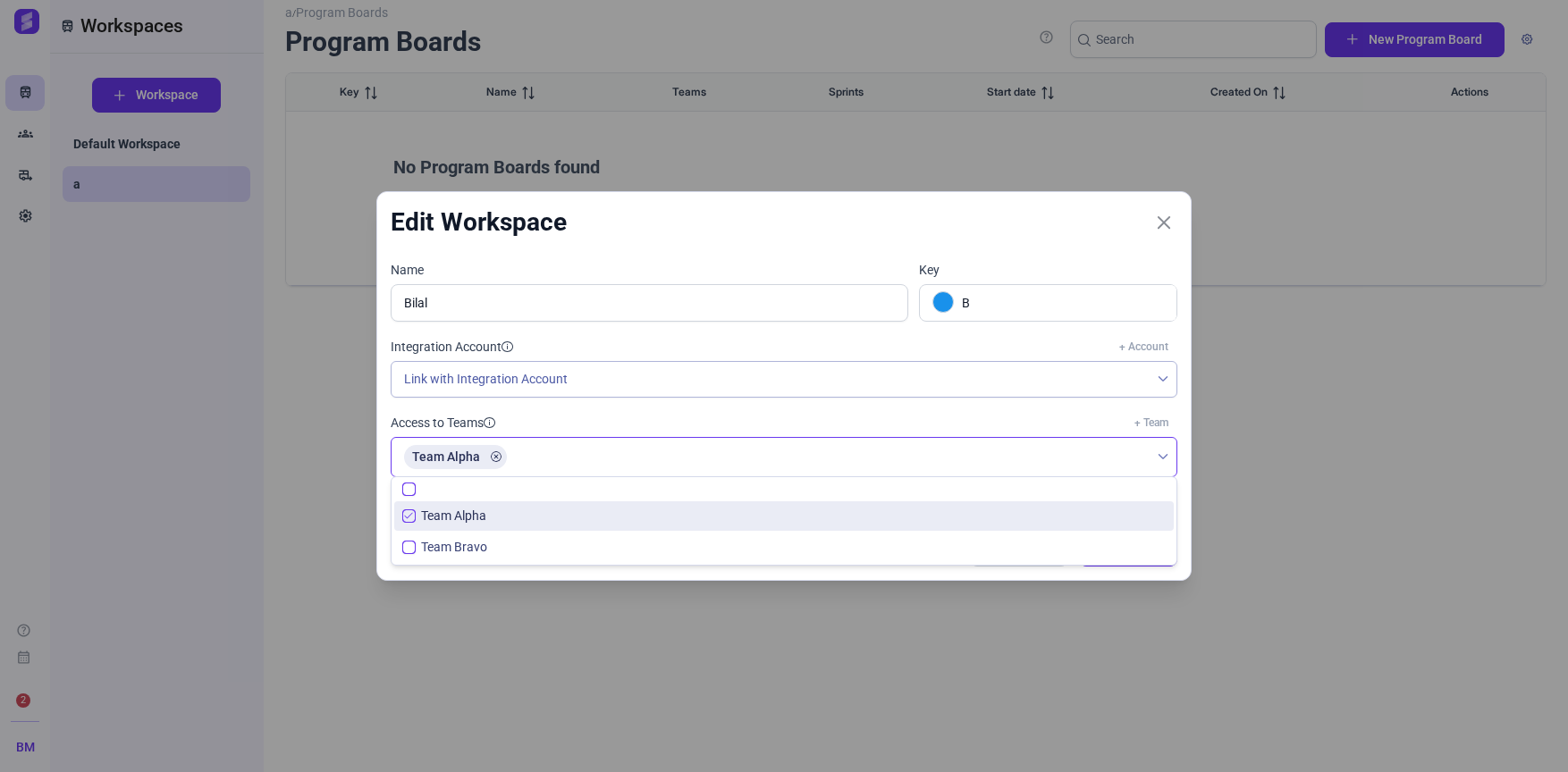
checkbox input "false"
checkbox input "true"
checkbox input "false"
click at [834, 412] on div "Name Bilal Key B Integration Account + Account Link with Integration Account Ac…" at bounding box center [784, 376] width 798 height 233
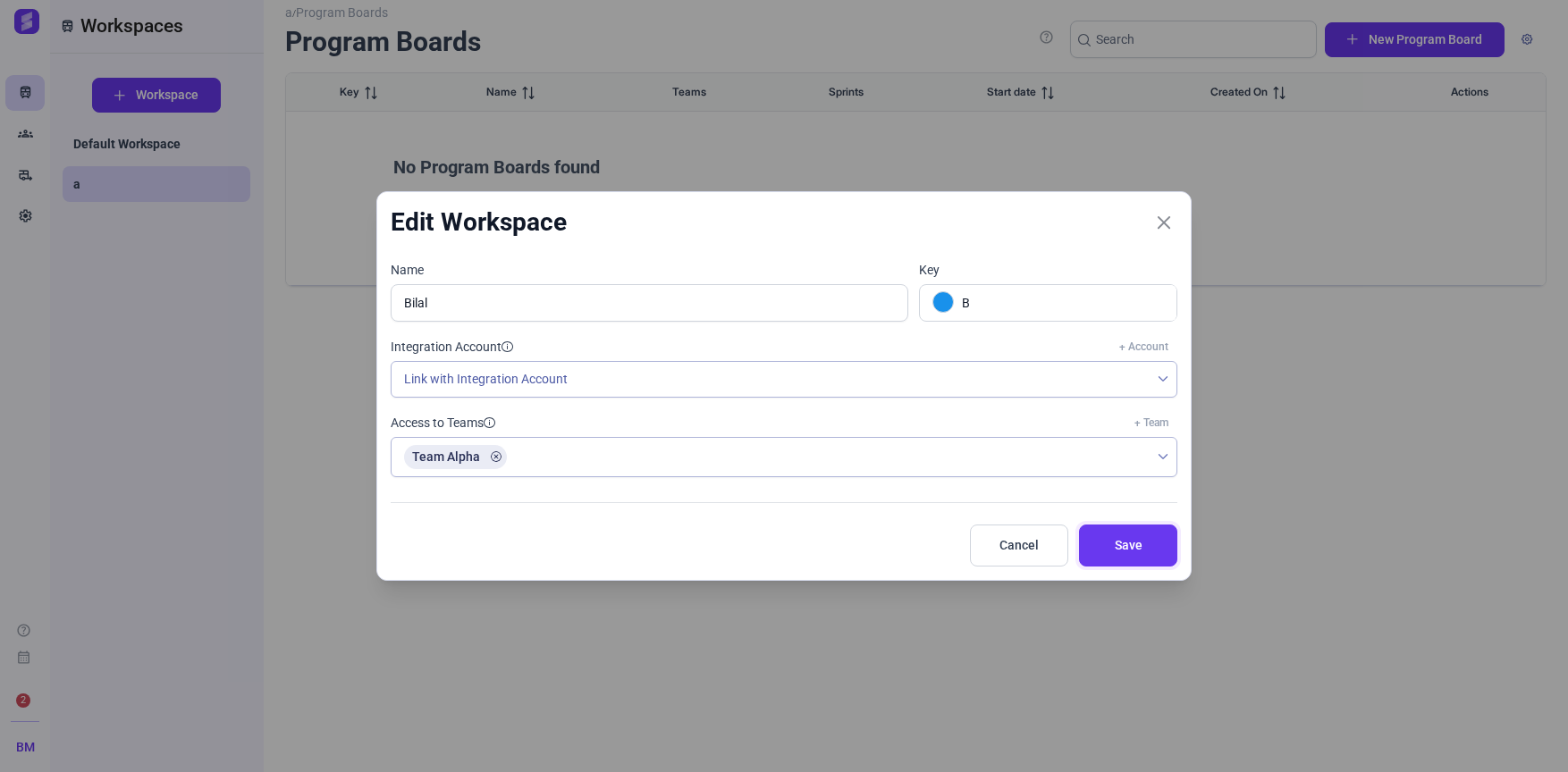
click at [1118, 538] on span "Save" at bounding box center [1129, 545] width 54 height 18
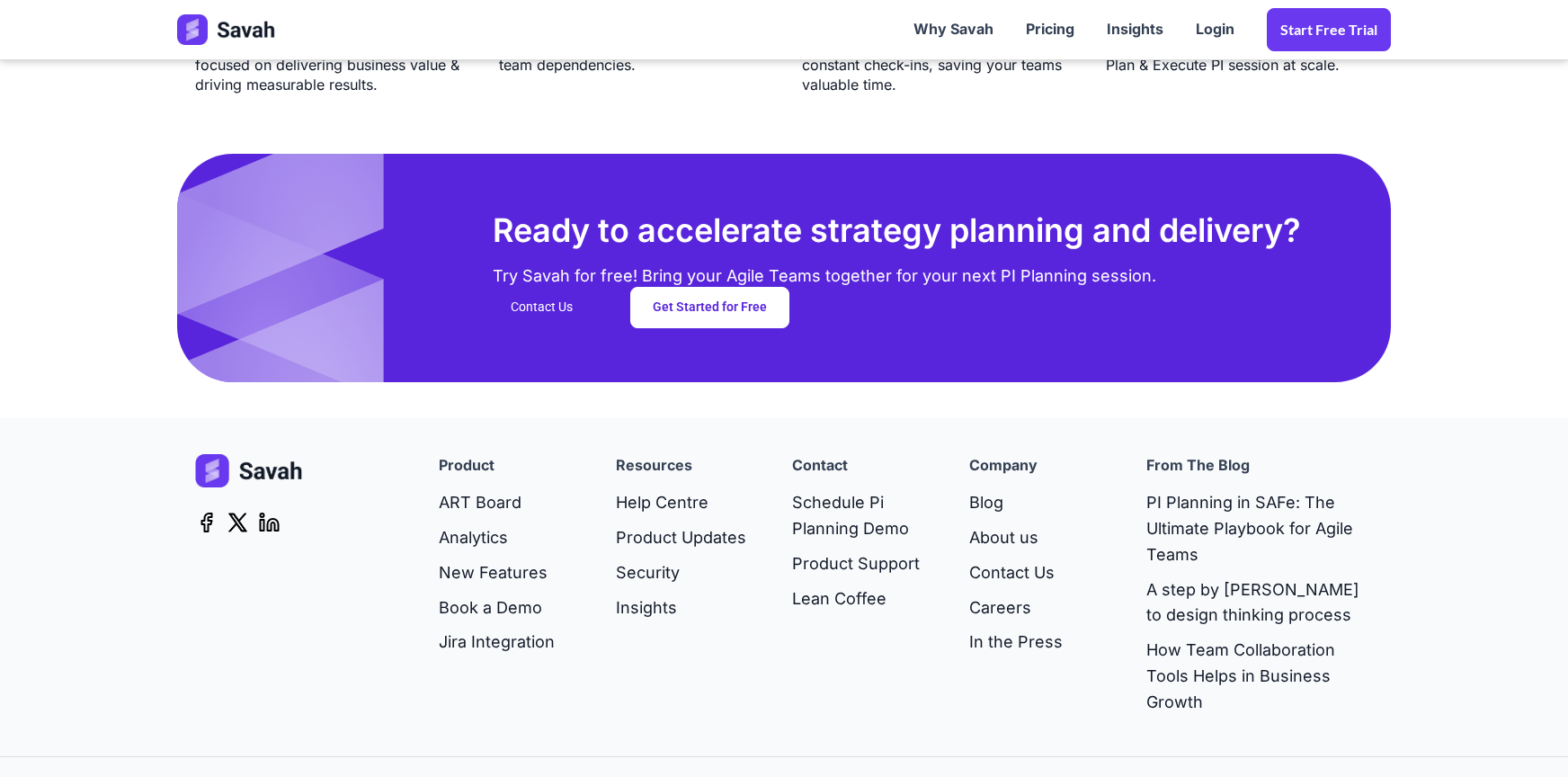
scroll to position [4676, 0]
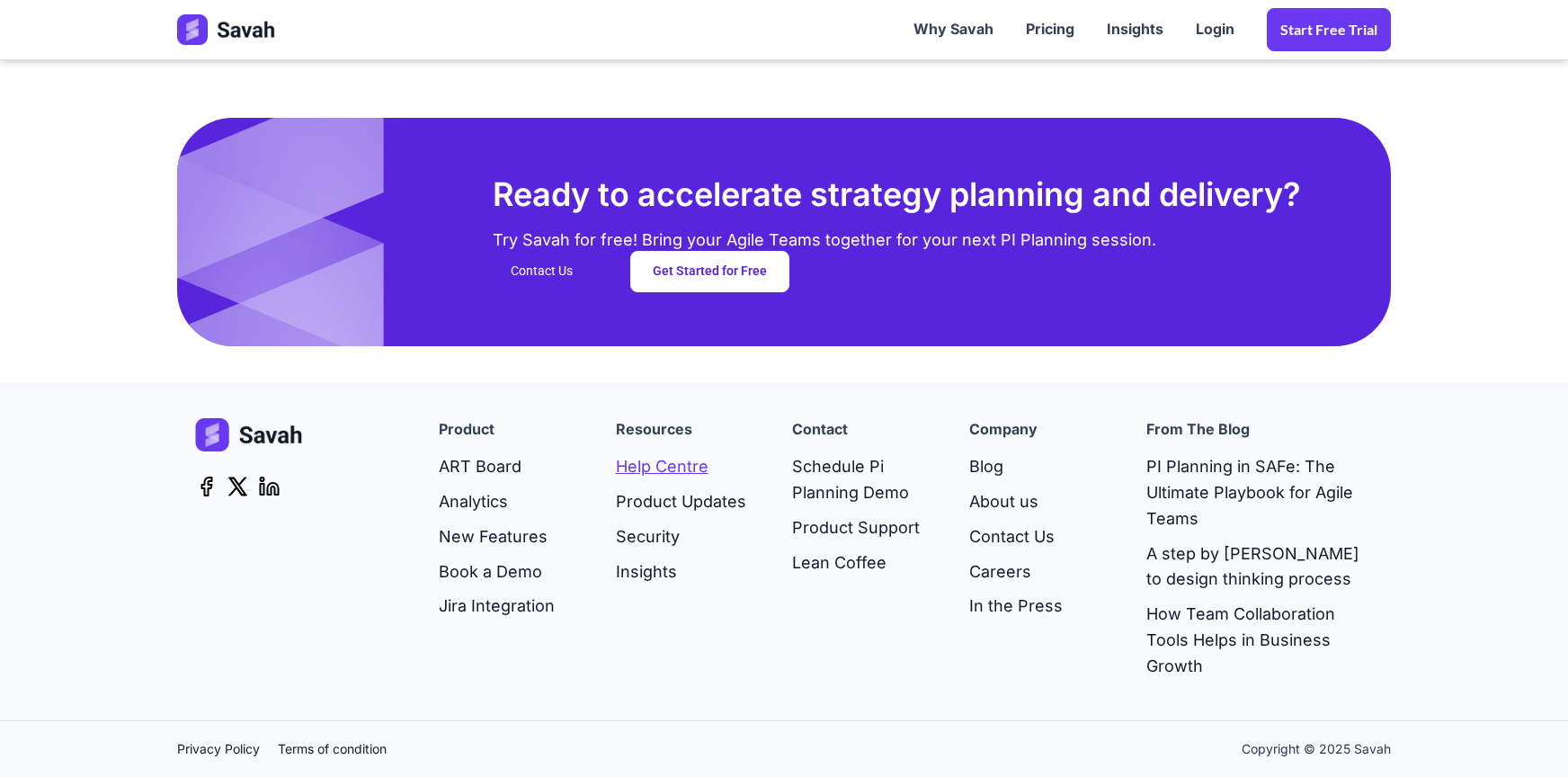
click at [654, 473] on link "Help Centre" at bounding box center [681, 467] width 130 height 35
